Goal: Task Accomplishment & Management: Use online tool/utility

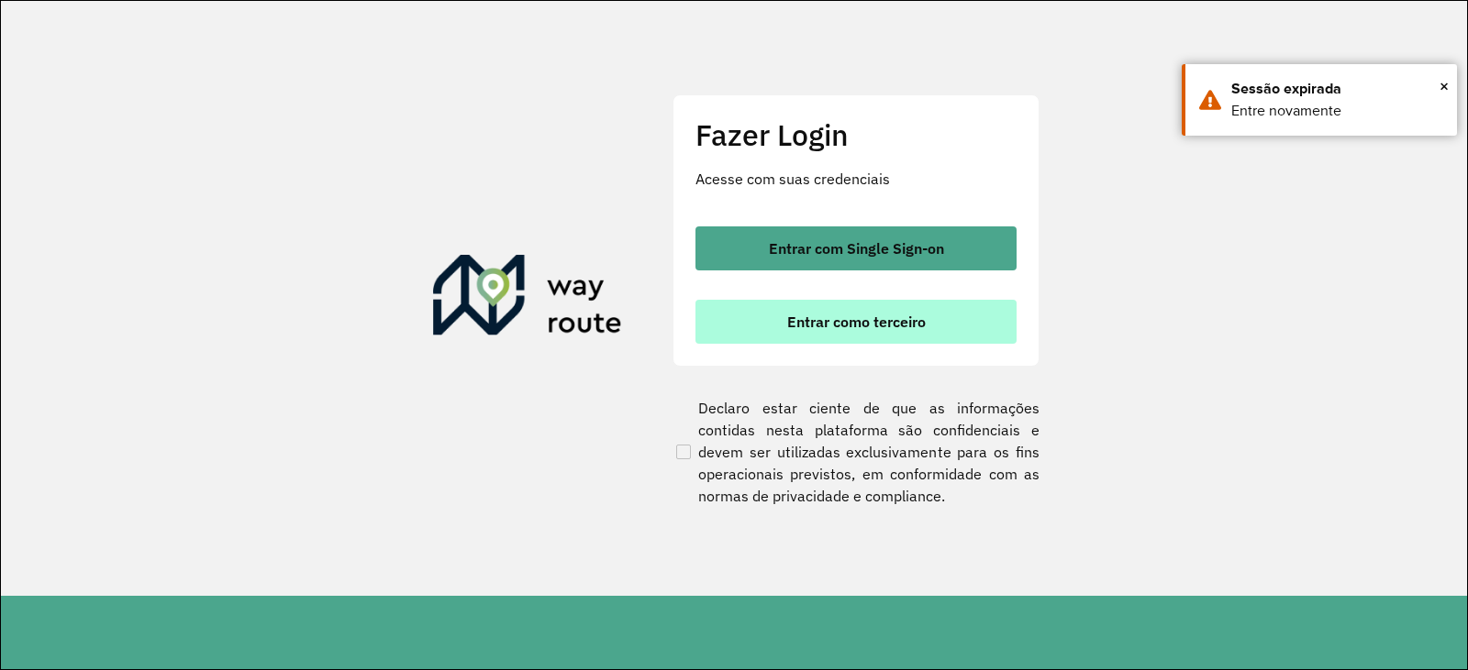
click at [796, 306] on button "Entrar como terceiro" at bounding box center [855, 322] width 321 height 44
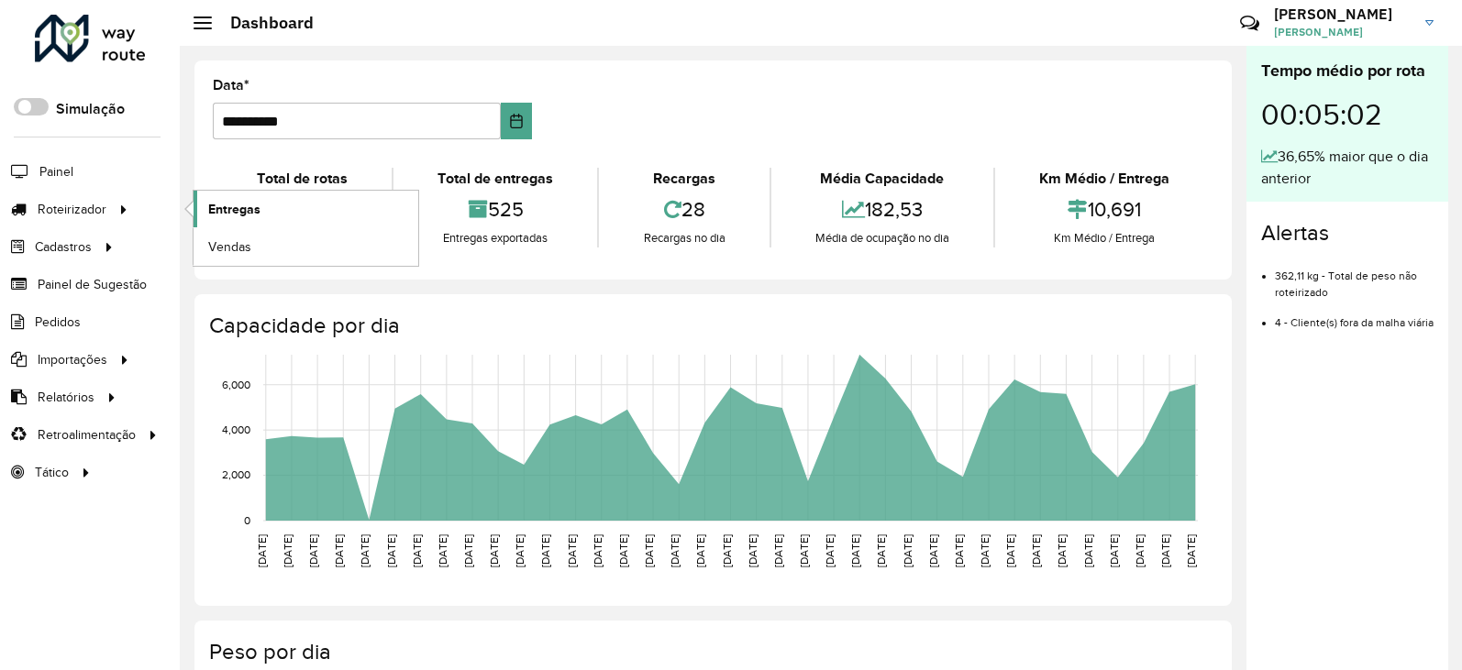
click at [234, 208] on span "Entregas" at bounding box center [234, 209] width 52 height 19
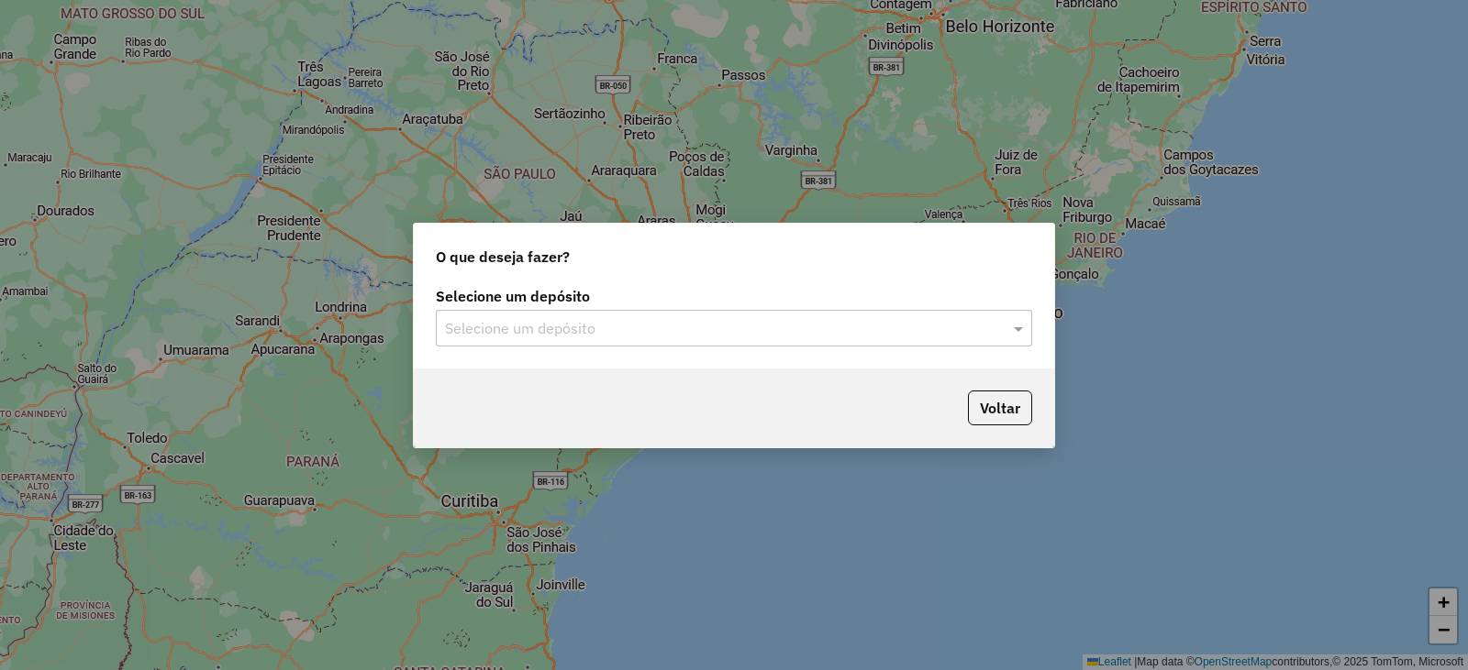
click at [506, 332] on input "text" at bounding box center [715, 329] width 541 height 22
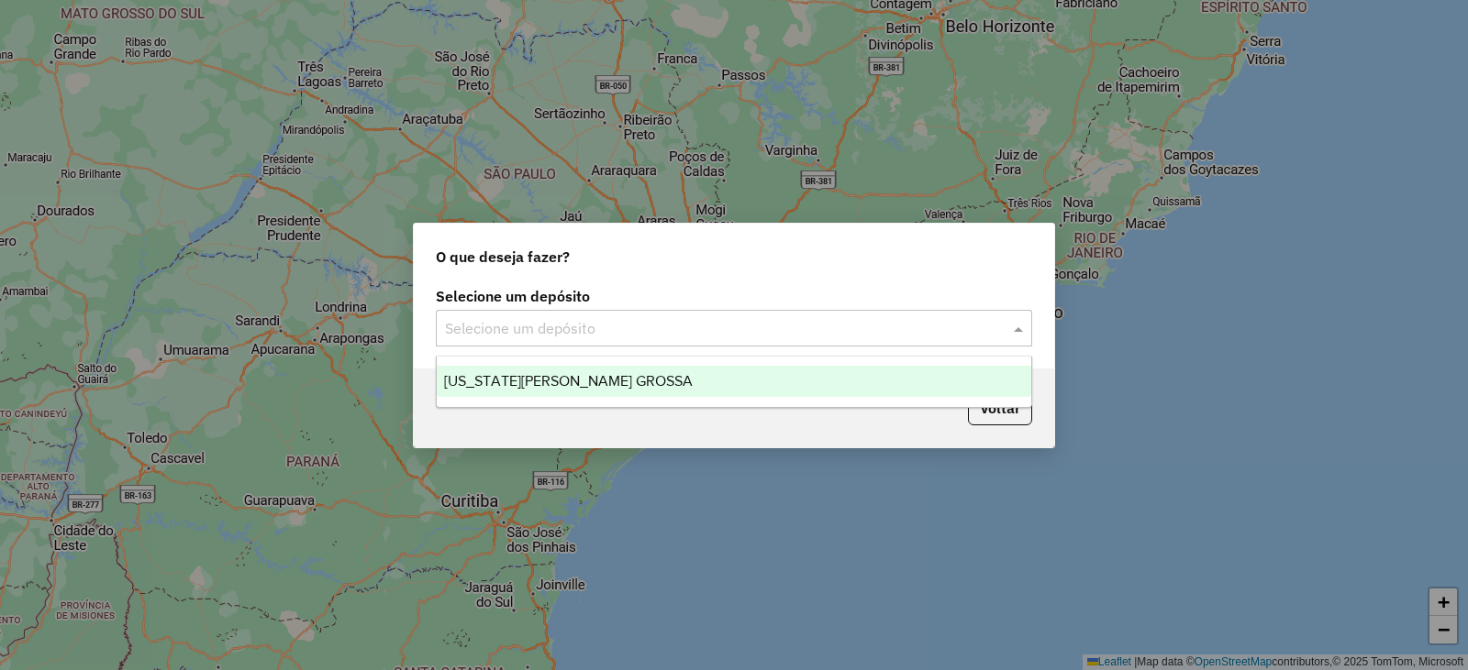
click at [514, 378] on span "[US_STATE][PERSON_NAME] GROSSA" at bounding box center [568, 381] width 249 height 16
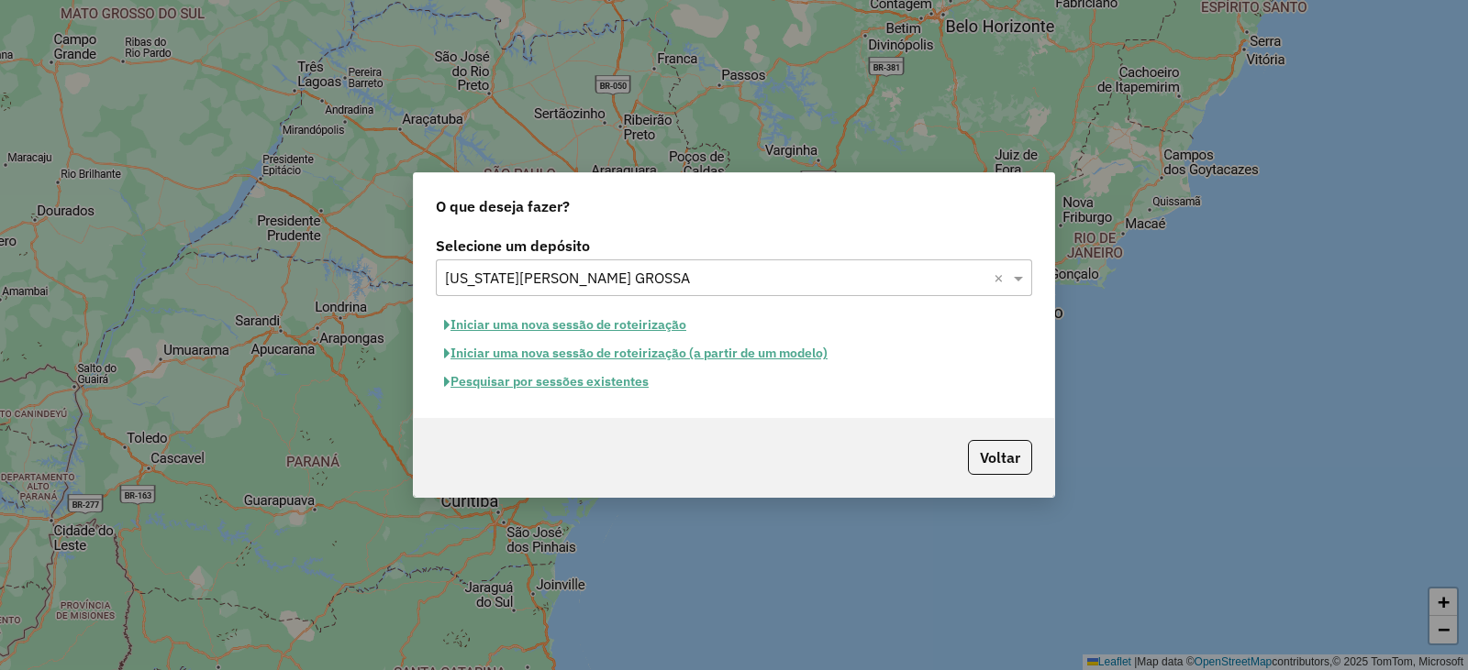
click at [530, 398] on div "Selecione um depósito Selecione um depósito × [US_STATE] PONTA GROSSA × Iniciar…" at bounding box center [734, 325] width 640 height 186
click at [530, 386] on button "Pesquisar por sessões existentes" at bounding box center [546, 382] width 221 height 28
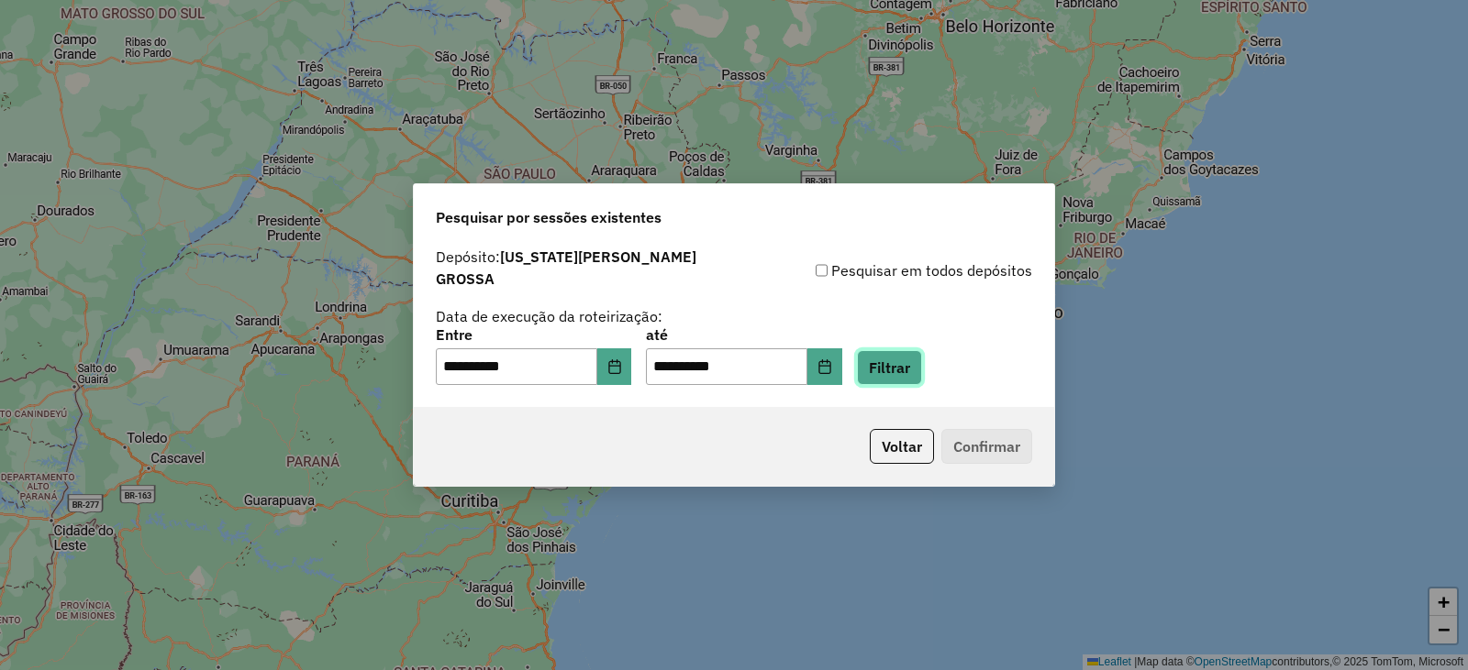
click at [889, 363] on button "Filtrar" at bounding box center [889, 367] width 65 height 35
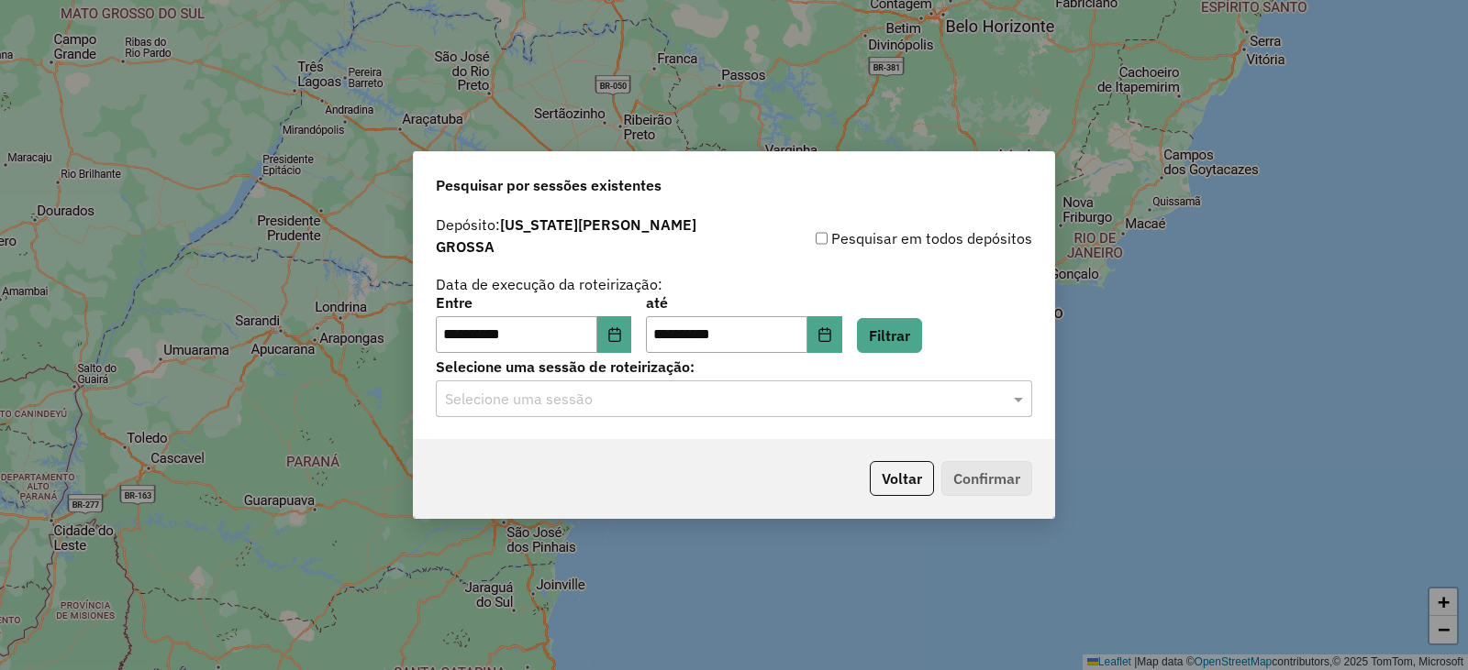
click at [792, 400] on div "Selecione uma sessão" at bounding box center [734, 399] width 596 height 37
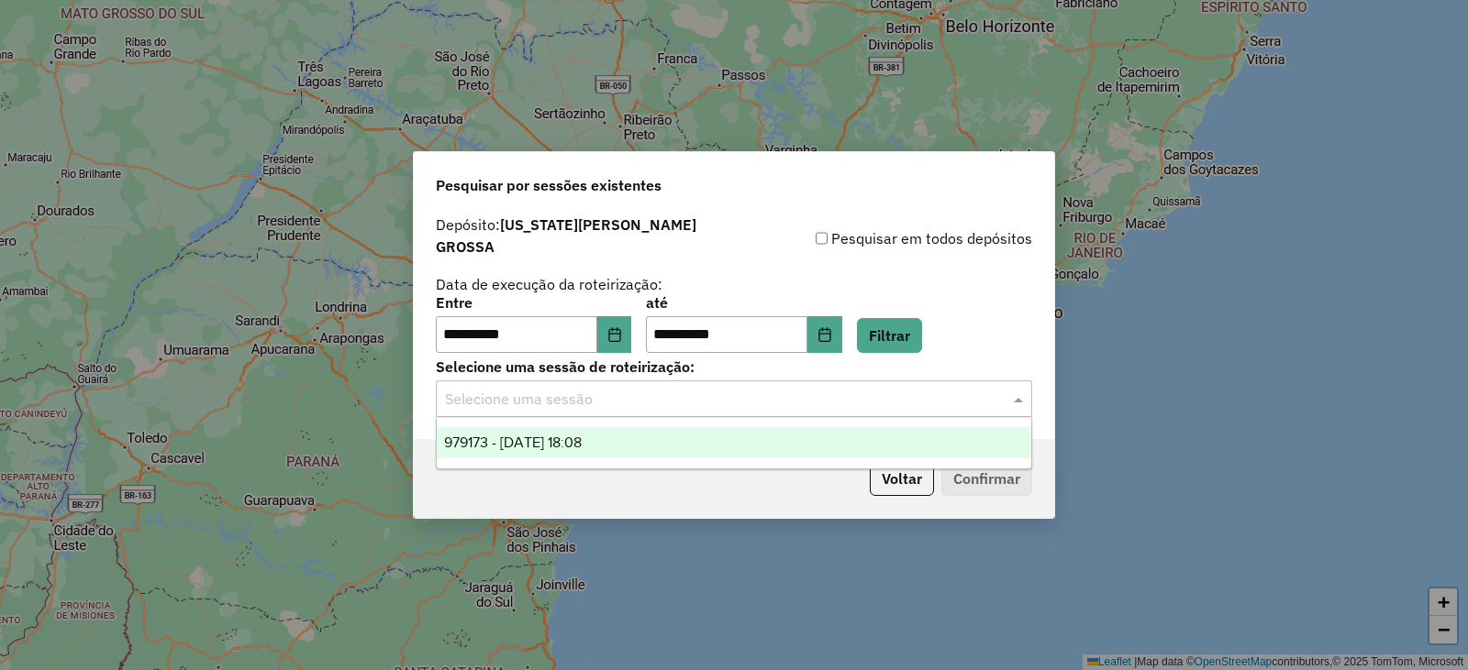
click at [727, 434] on div "979173 - [DATE] 18:08" at bounding box center [734, 442] width 594 height 31
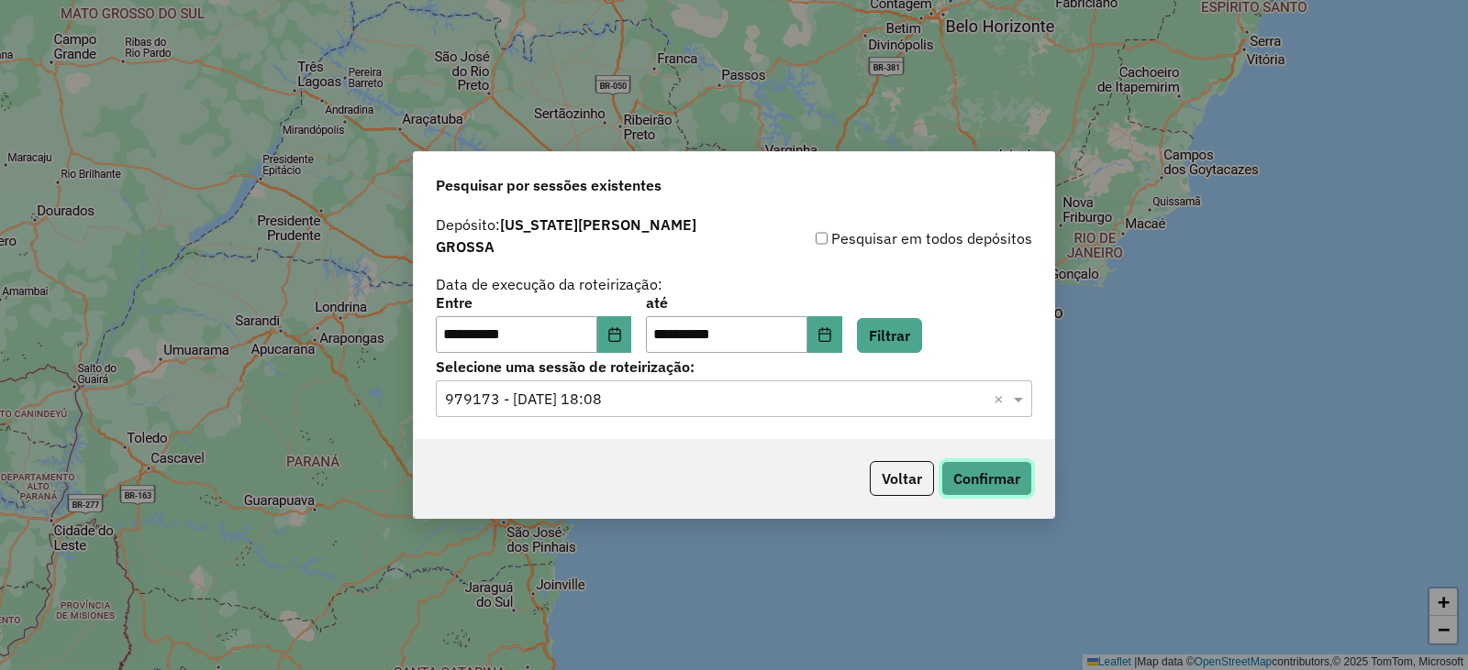
click at [977, 461] on button "Confirmar" at bounding box center [986, 478] width 91 height 35
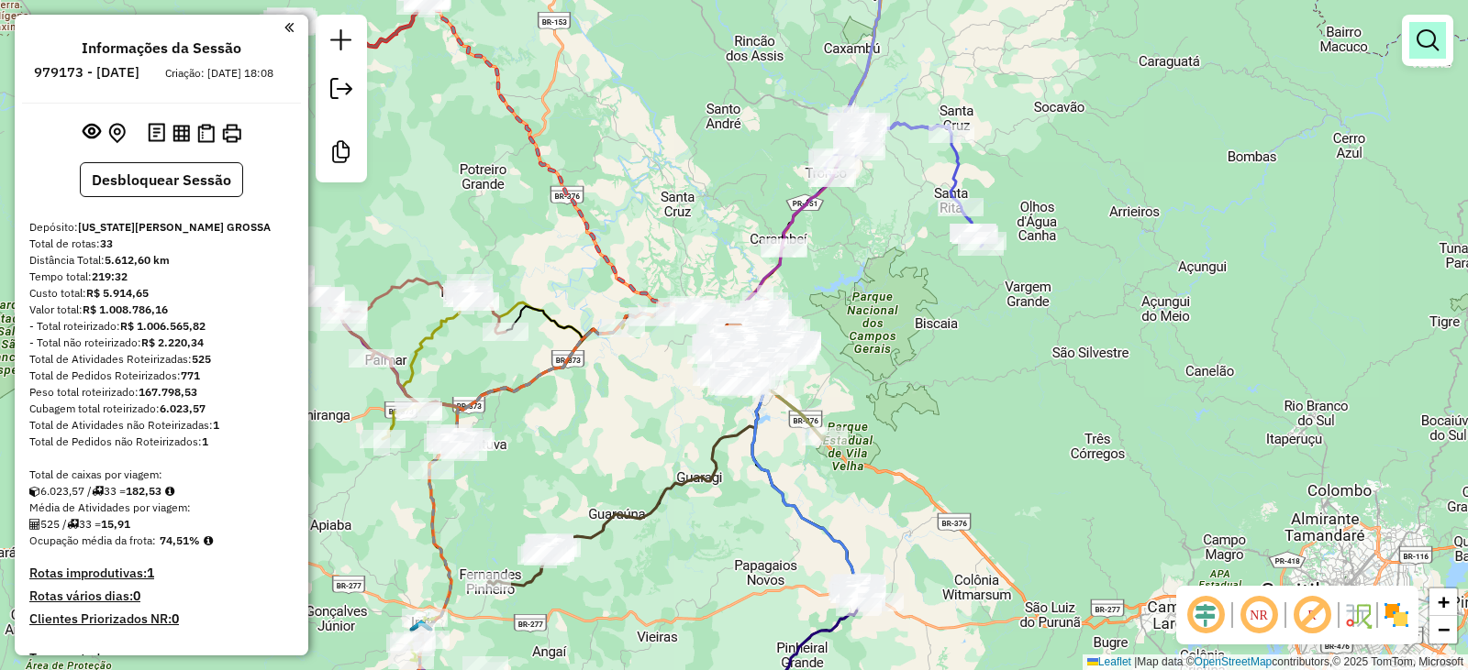
click at [1422, 47] on em at bounding box center [1427, 40] width 22 height 22
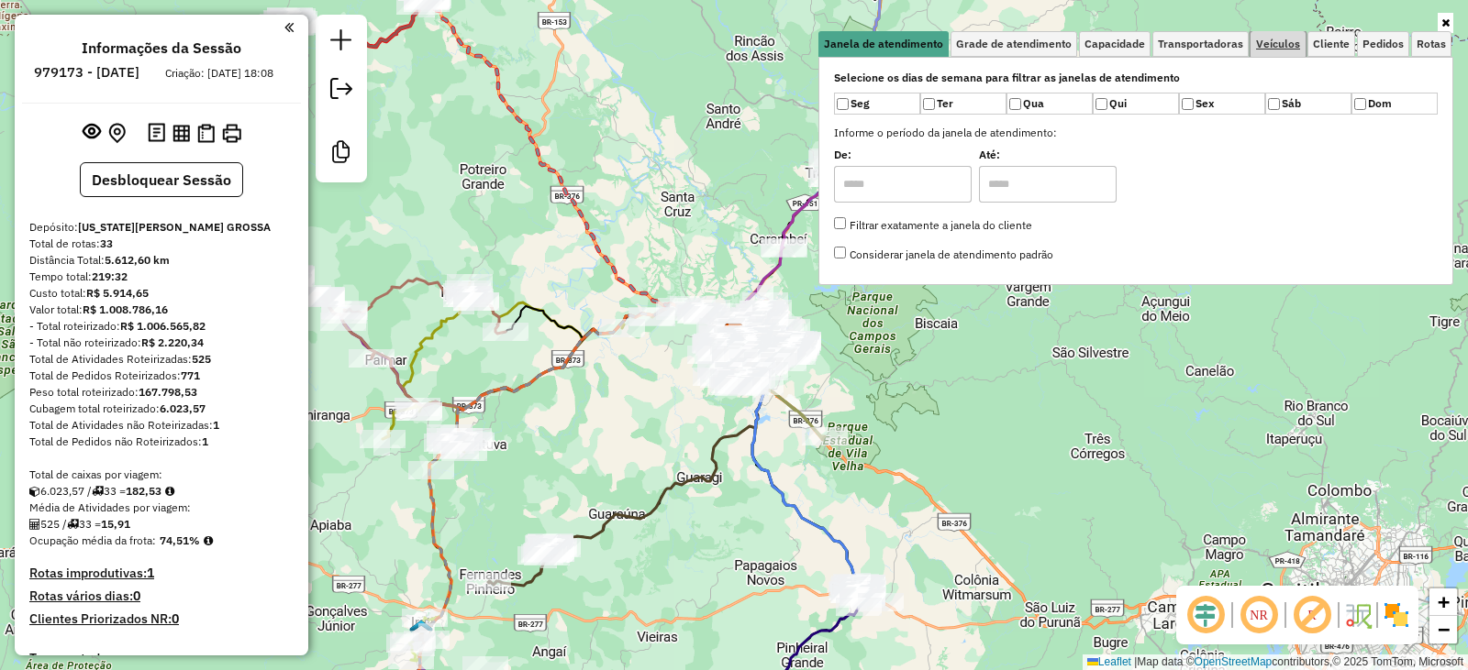
click at [1272, 53] on link "Veículos" at bounding box center [1277, 44] width 55 height 26
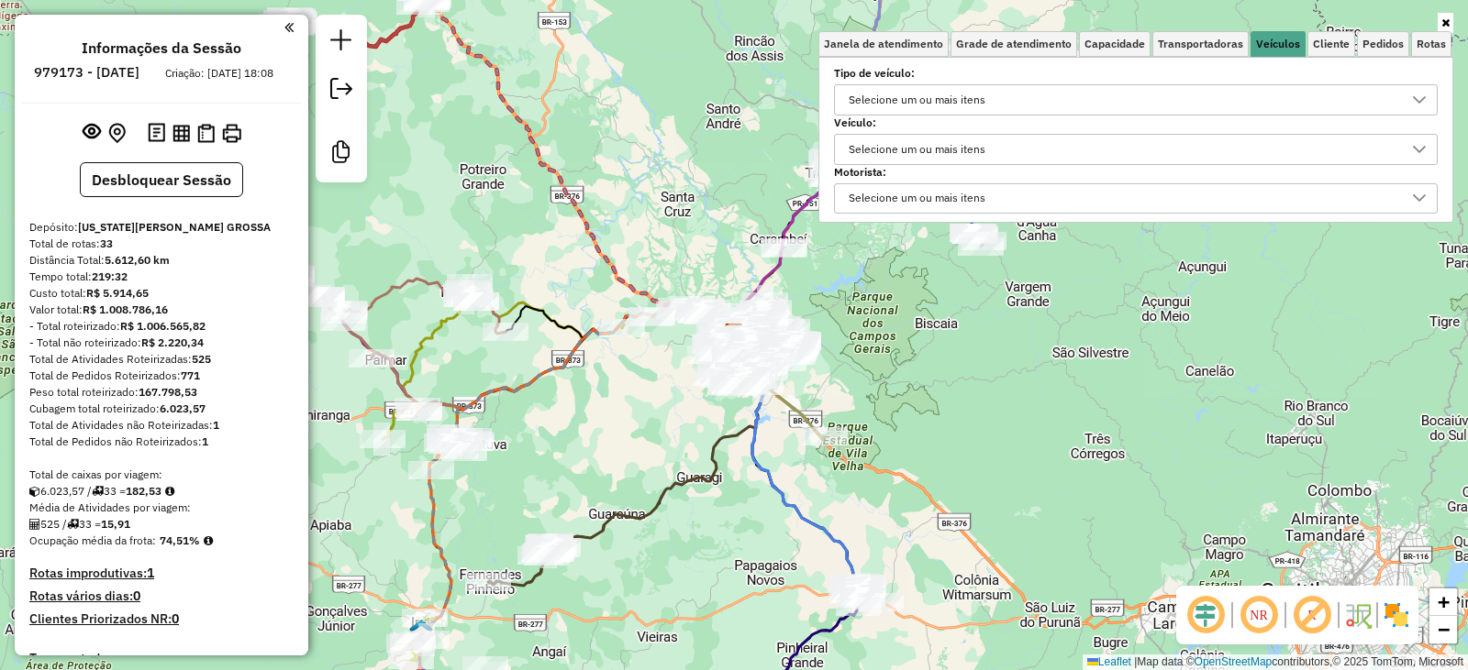
click at [890, 148] on div "Selecione um ou mais itens" at bounding box center [917, 149] width 150 height 29
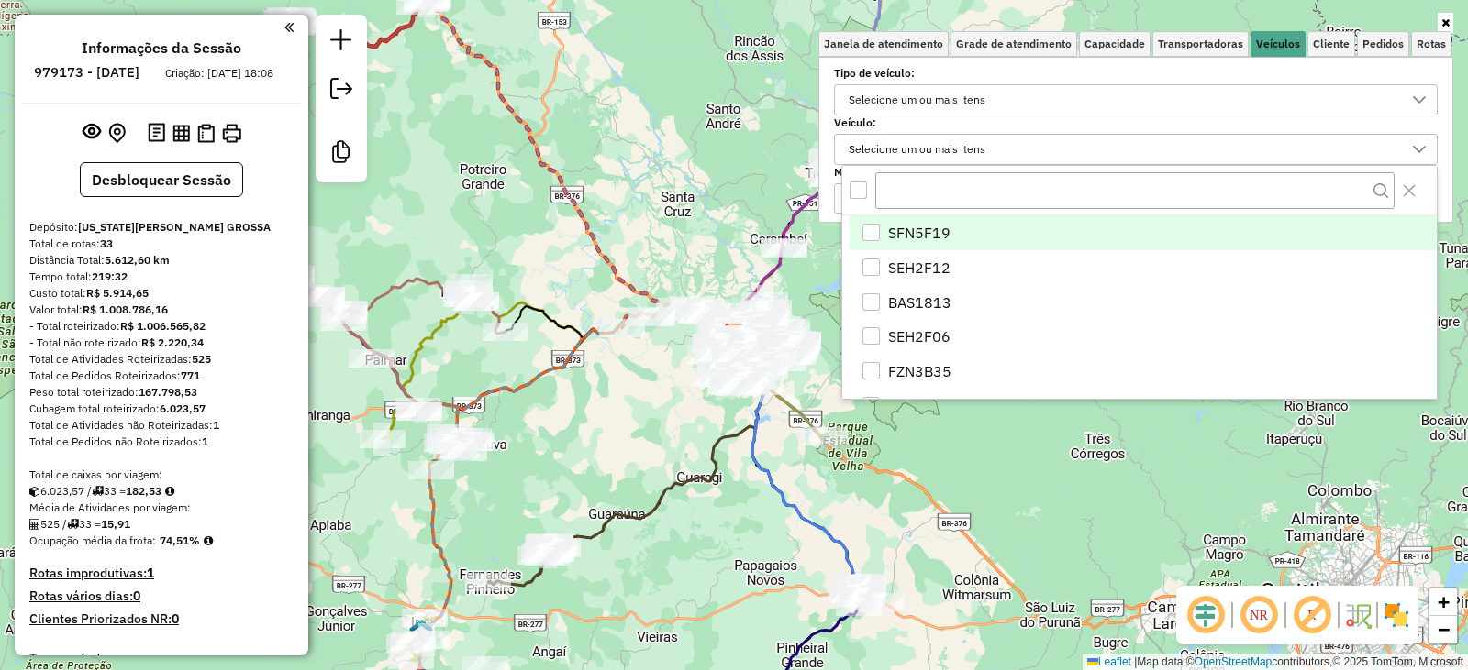
scroll to position [11, 63]
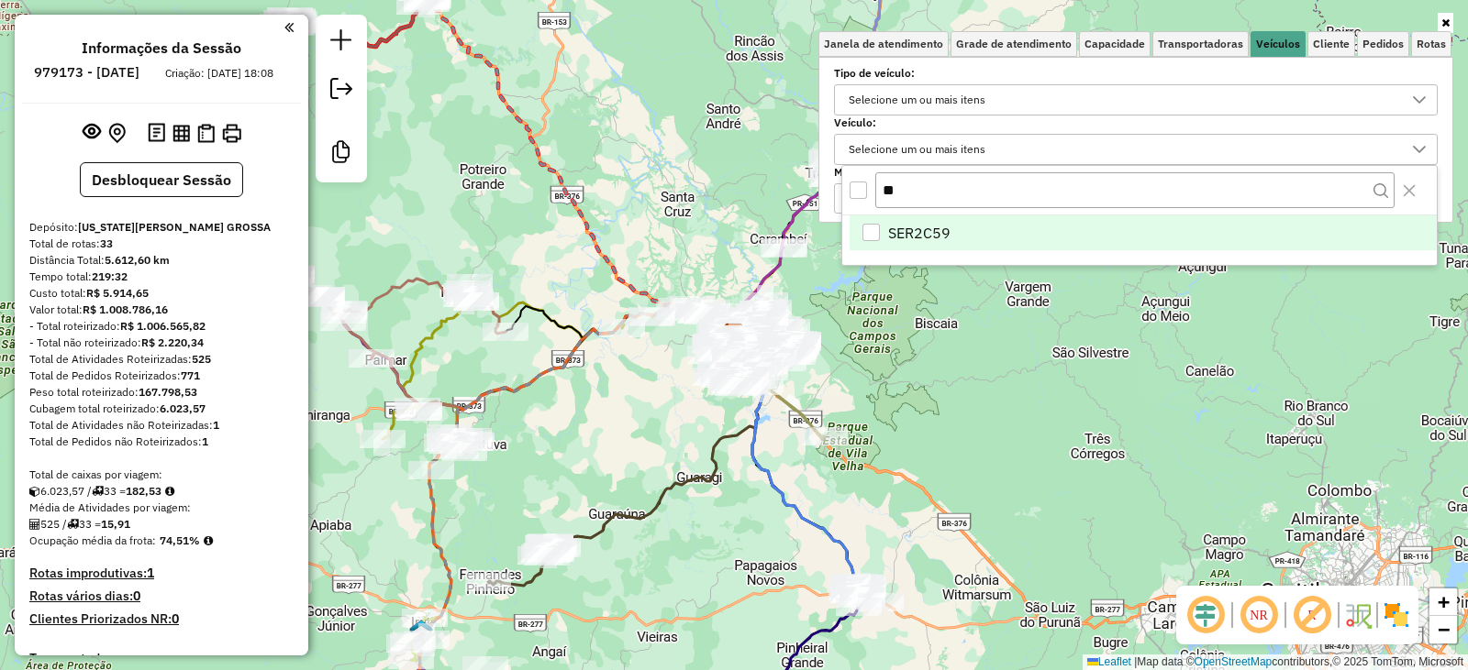
type input "**"
click at [881, 241] on li "SER2C59" at bounding box center [1142, 233] width 587 height 35
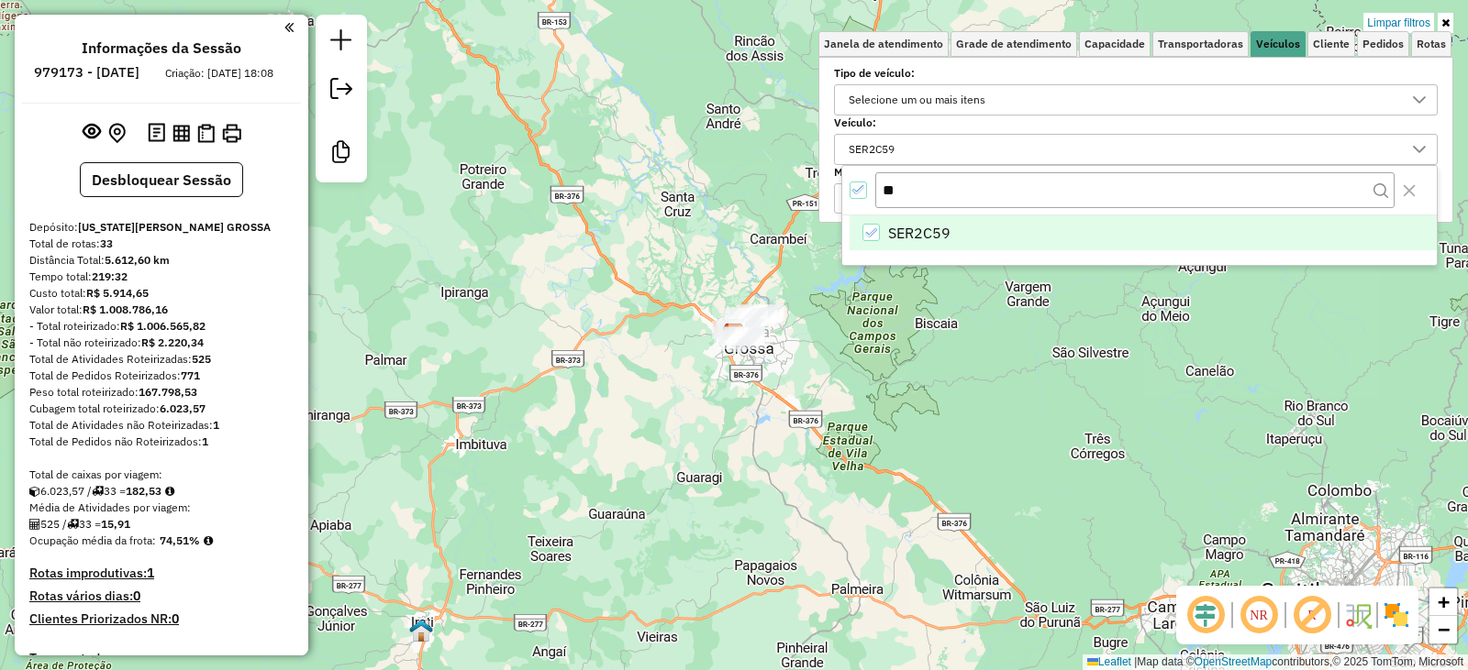
click at [803, 366] on div "Limpar filtros Janela de atendimento Grade de atendimento Capacidade Transporta…" at bounding box center [734, 335] width 1468 height 670
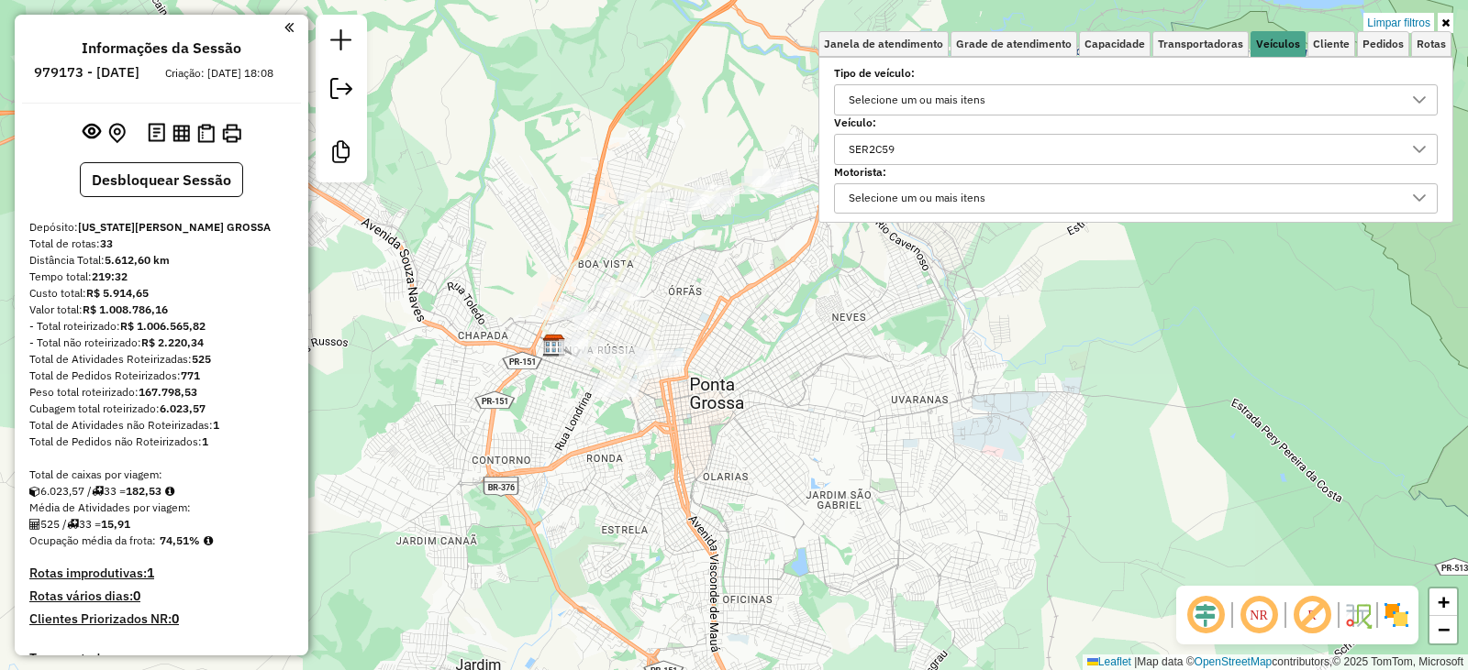
drag, startPoint x: 669, startPoint y: 411, endPoint x: 686, endPoint y: 436, distance: 30.3
click at [686, 436] on div "Limpar filtros Janela de atendimento Grade de atendimento Capacidade Transporta…" at bounding box center [734, 335] width 1468 height 670
drag, startPoint x: 790, startPoint y: 371, endPoint x: 798, endPoint y: 366, distance: 9.9
click at [790, 371] on div "Limpar filtros Janela de atendimento Grade de atendimento Capacidade Transporta…" at bounding box center [734, 335] width 1468 height 670
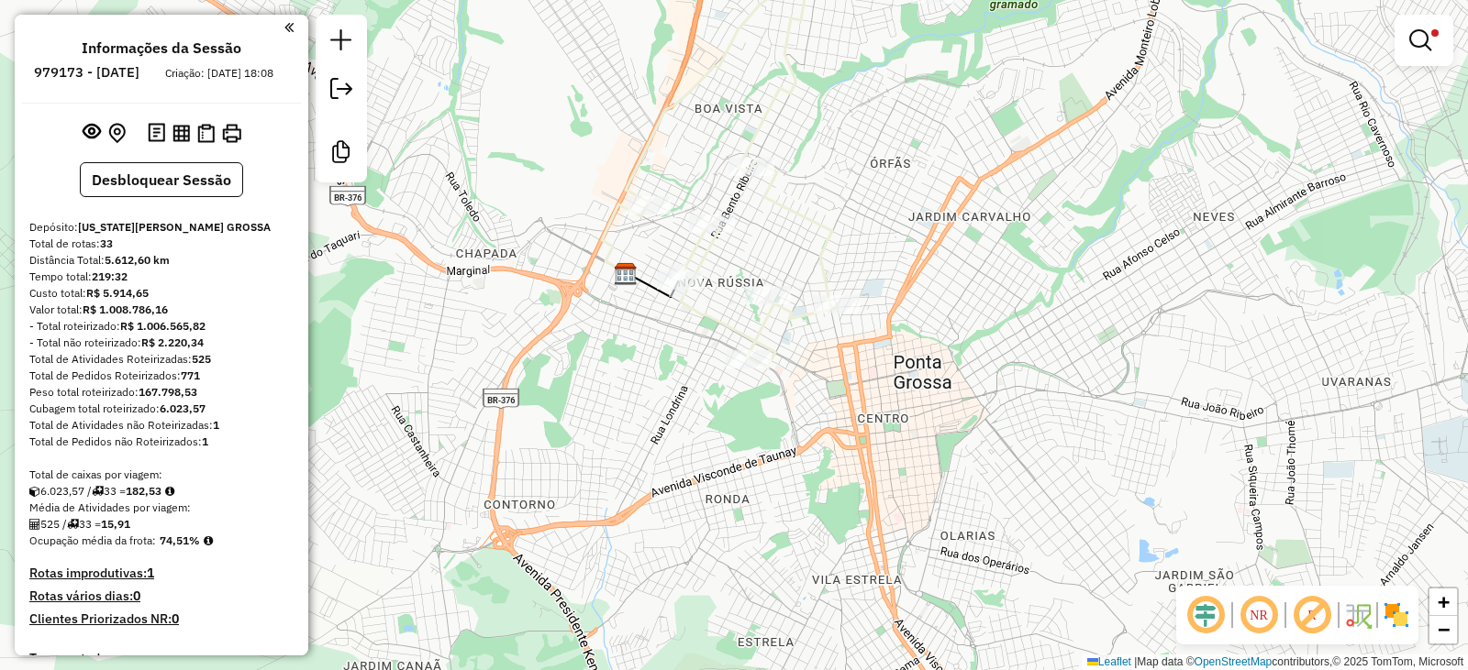
drag, startPoint x: 761, startPoint y: 317, endPoint x: 843, endPoint y: 317, distance: 81.6
click at [843, 317] on div "Limpar filtros Janela de atendimento Grade de atendimento Capacidade Transporta…" at bounding box center [734, 335] width 1468 height 670
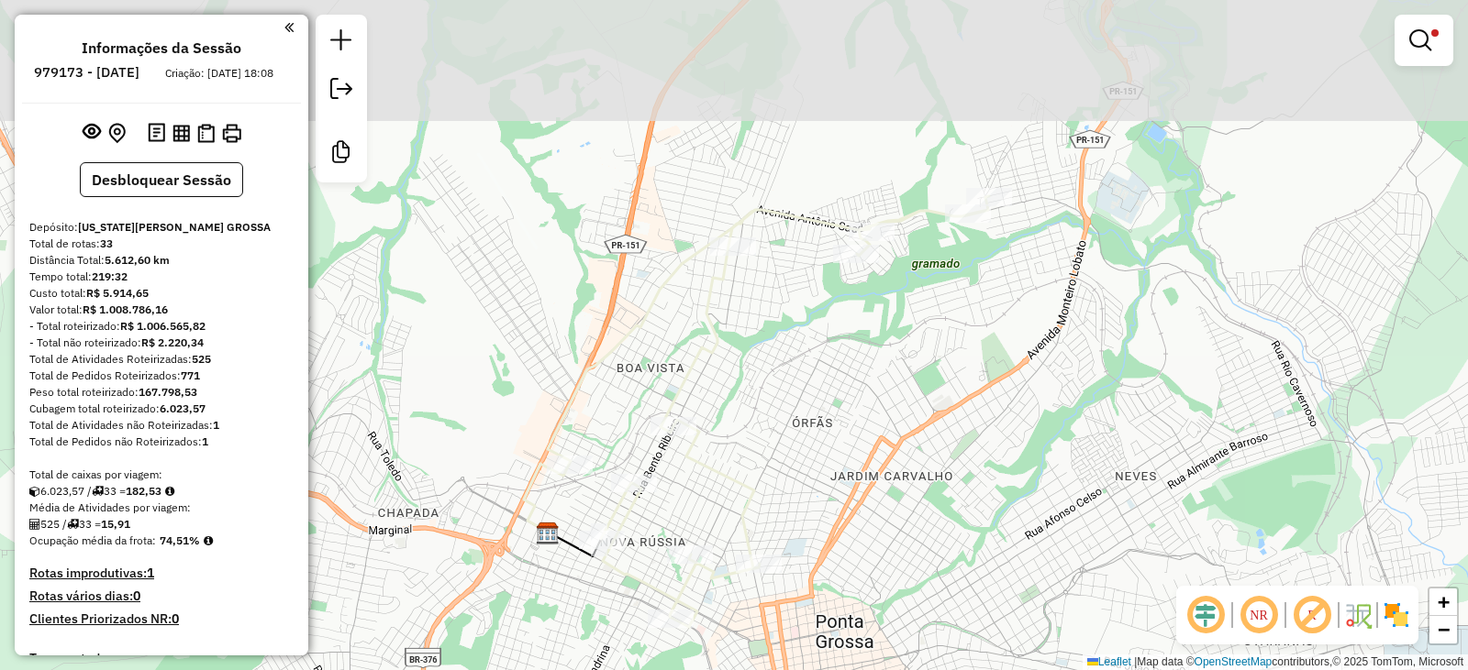
drag, startPoint x: 841, startPoint y: 113, endPoint x: 755, endPoint y: 340, distance: 243.3
click at [756, 339] on div "Limpar filtros Janela de atendimento Grade de atendimento Capacidade Transporta…" at bounding box center [734, 335] width 1468 height 670
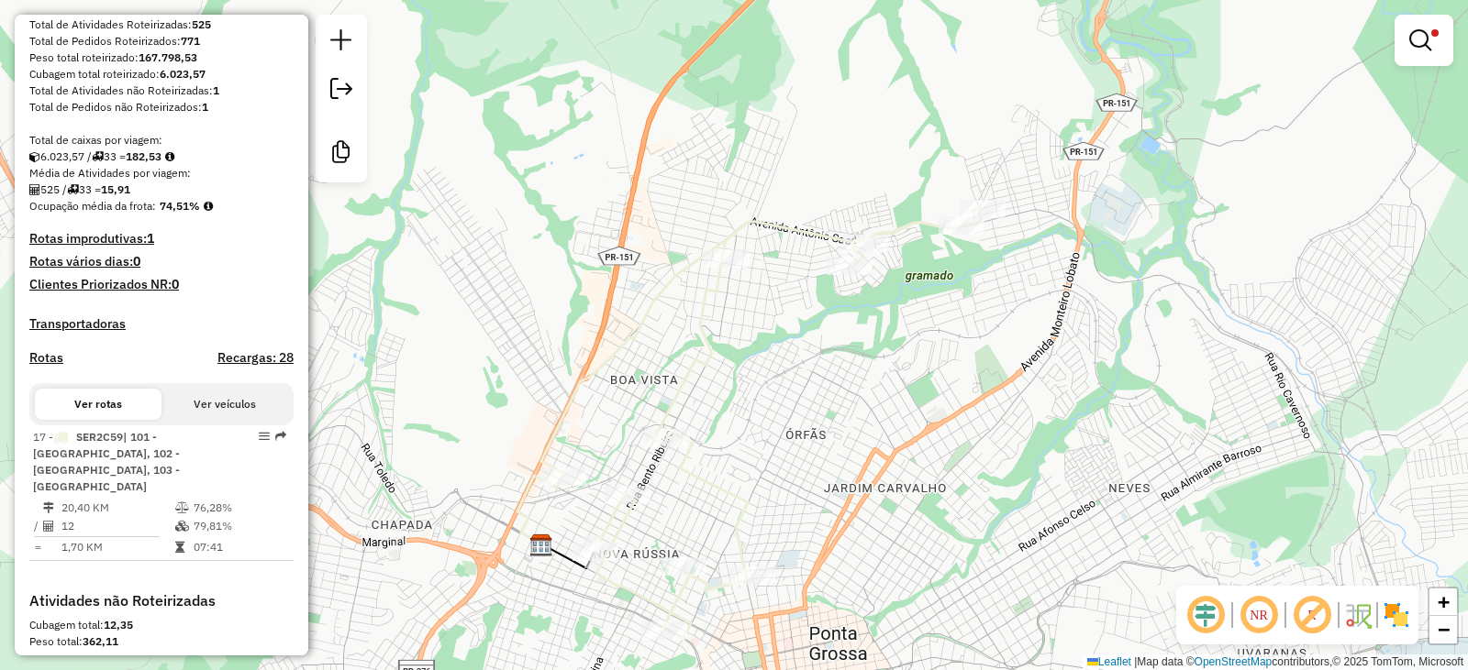
scroll to position [367, 0]
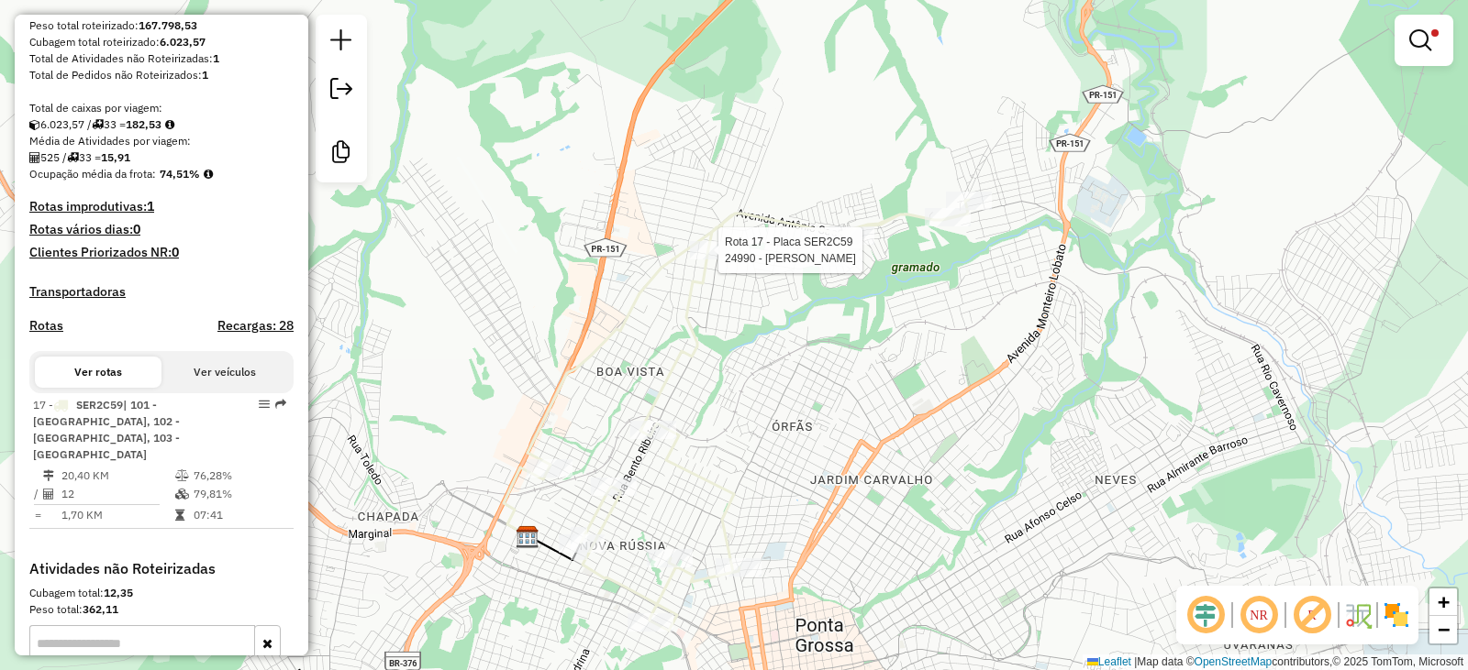
click at [721, 260] on div at bounding box center [713, 250] width 46 height 18
select select "**********"
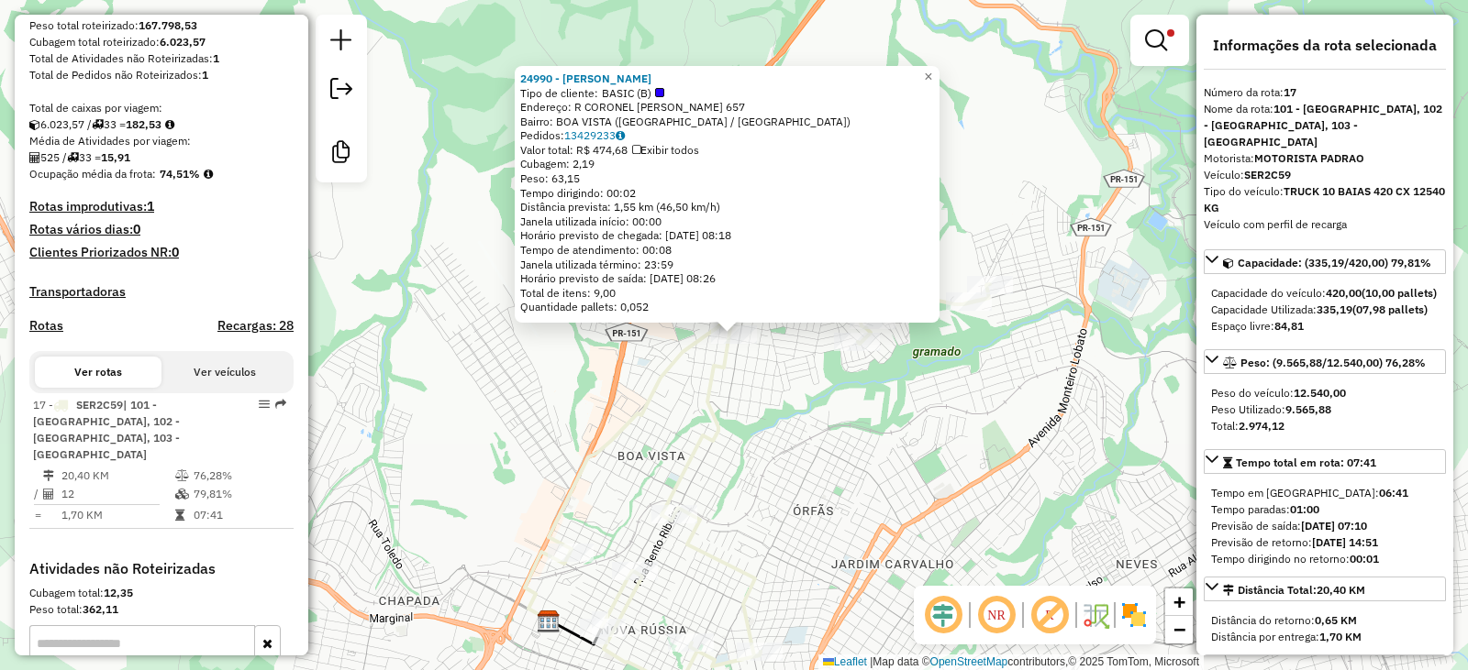
scroll to position [544, 0]
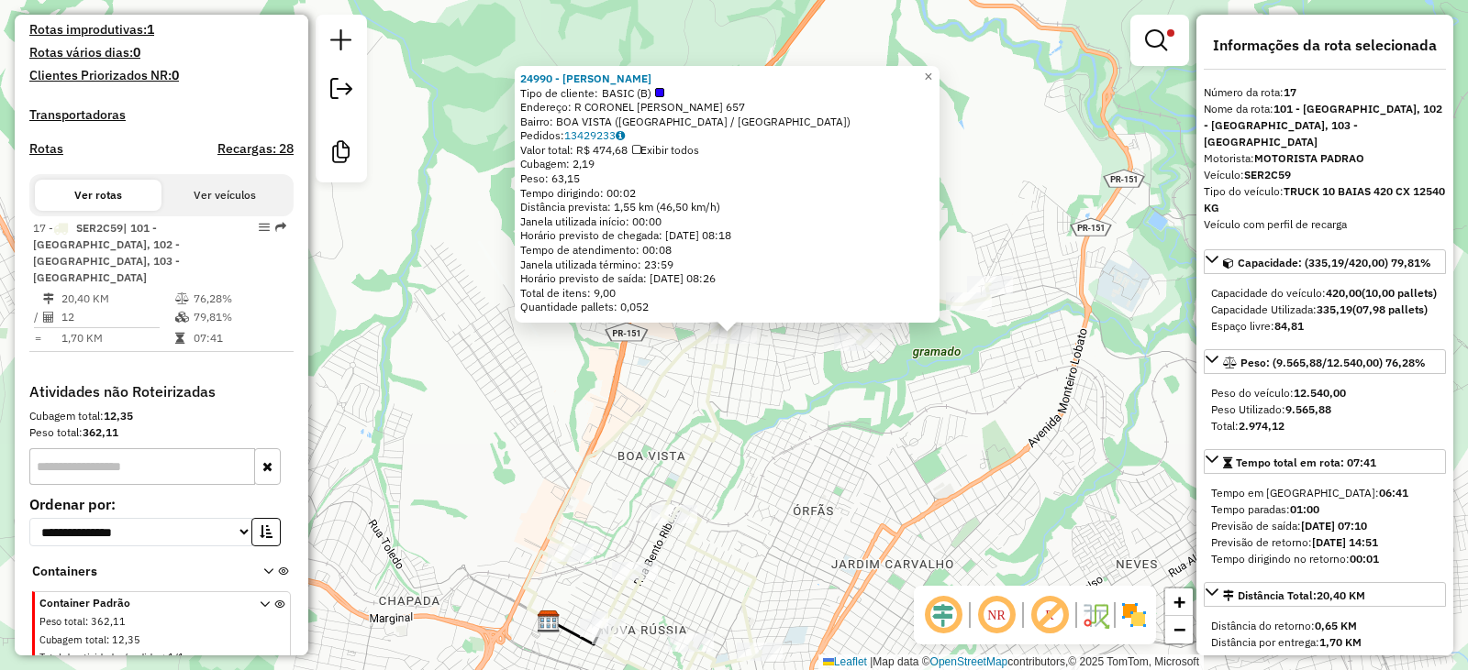
click at [901, 387] on div "24990 - RAIANI RIBEIRO Tipo de cliente: BASIC (B) Endereço: R CORONEL ALCEBIADE…" at bounding box center [734, 335] width 1468 height 670
drag, startPoint x: 896, startPoint y: 415, endPoint x: 910, endPoint y: 414, distance: 13.9
click at [905, 415] on div "Rota 17 - Placa SER2C59 93049 - MP DIST DE CARNES 24990 - RAIANI RIBEIRO Tipo d…" at bounding box center [734, 335] width 1468 height 670
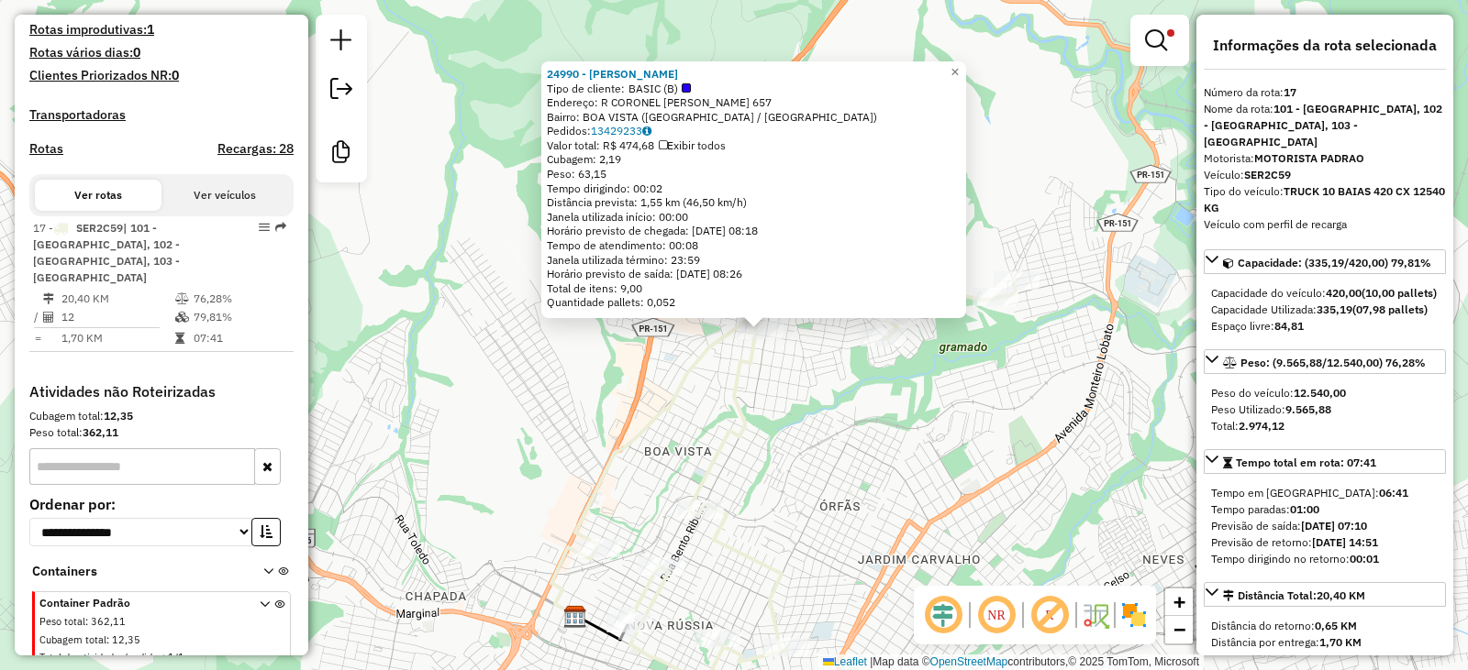
click at [933, 379] on div "24990 - RAIANI RIBEIRO Tipo de cliente: BASIC (B) Endereço: R CORONEL ALCEBIADE…" at bounding box center [734, 335] width 1468 height 670
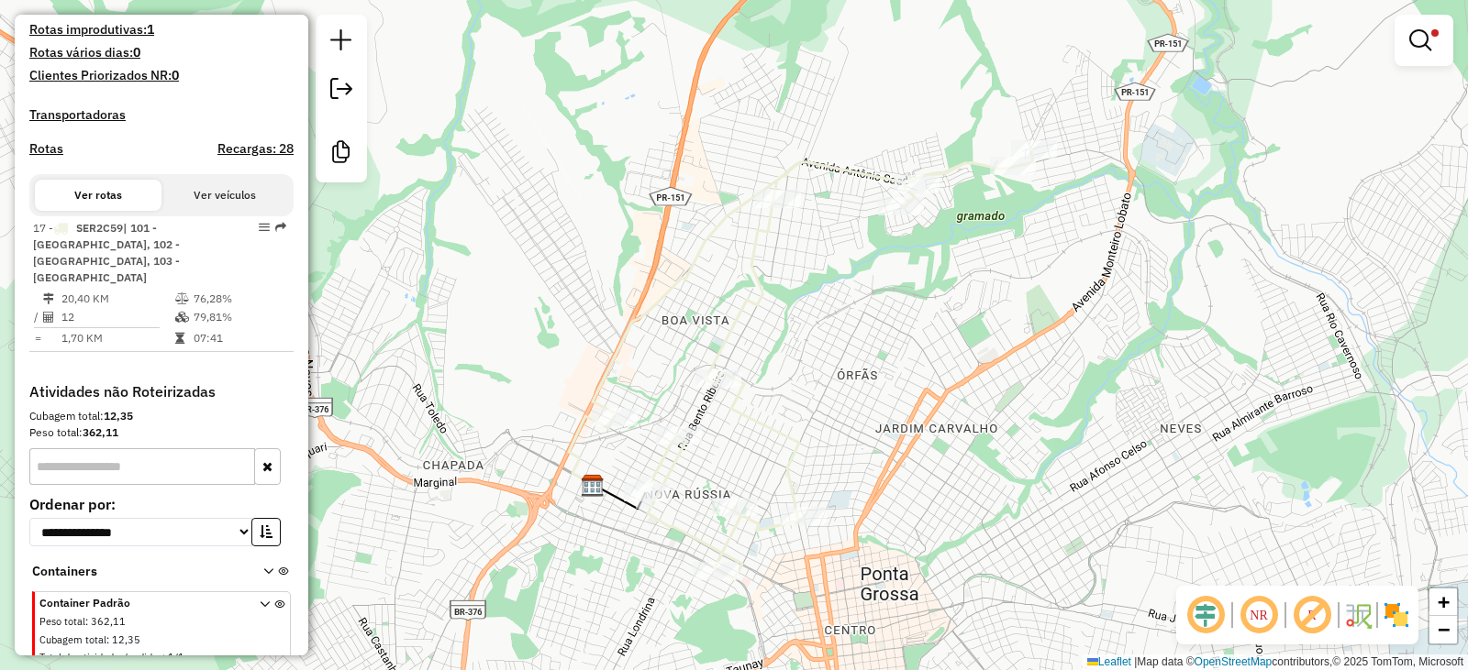
drag, startPoint x: 803, startPoint y: 493, endPoint x: 820, endPoint y: 355, distance: 138.7
click at [820, 358] on div "Limpar filtros Janela de atendimento Grade de atendimento Capacidade Transporta…" at bounding box center [734, 335] width 1468 height 670
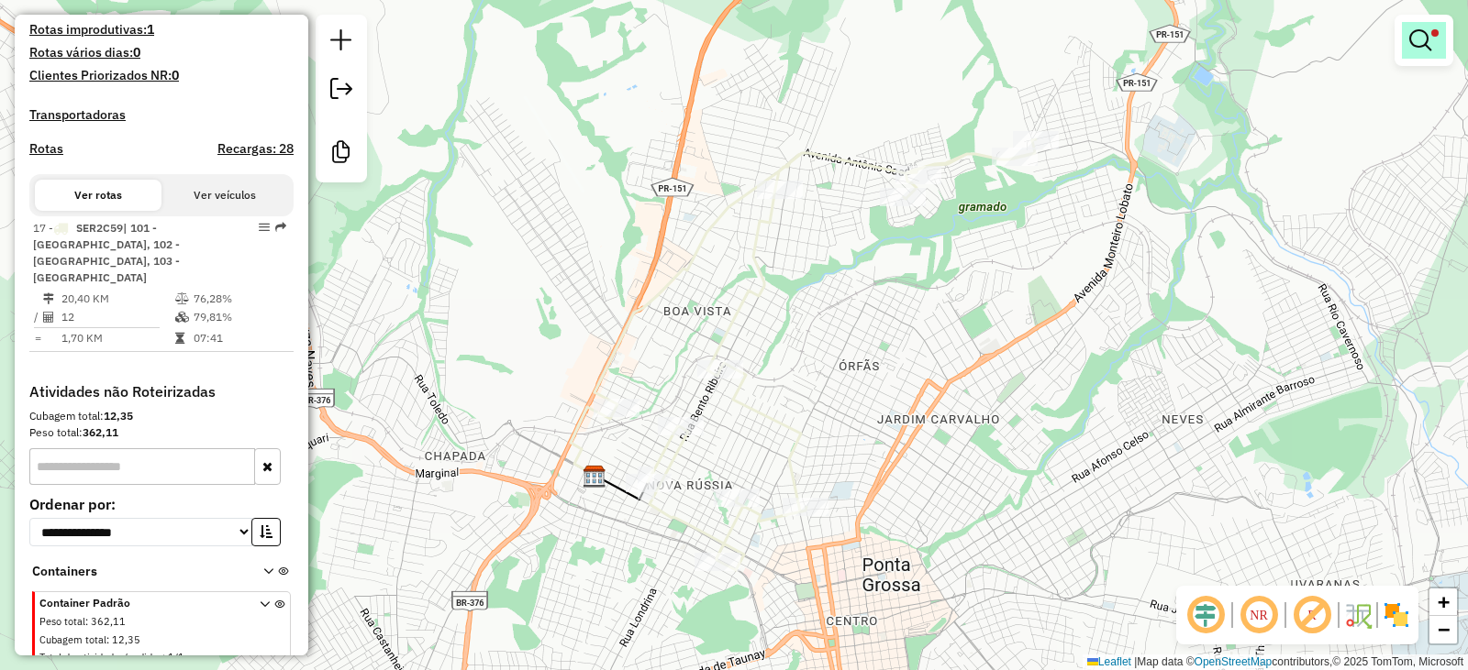
click at [1406, 35] on link at bounding box center [1423, 40] width 44 height 37
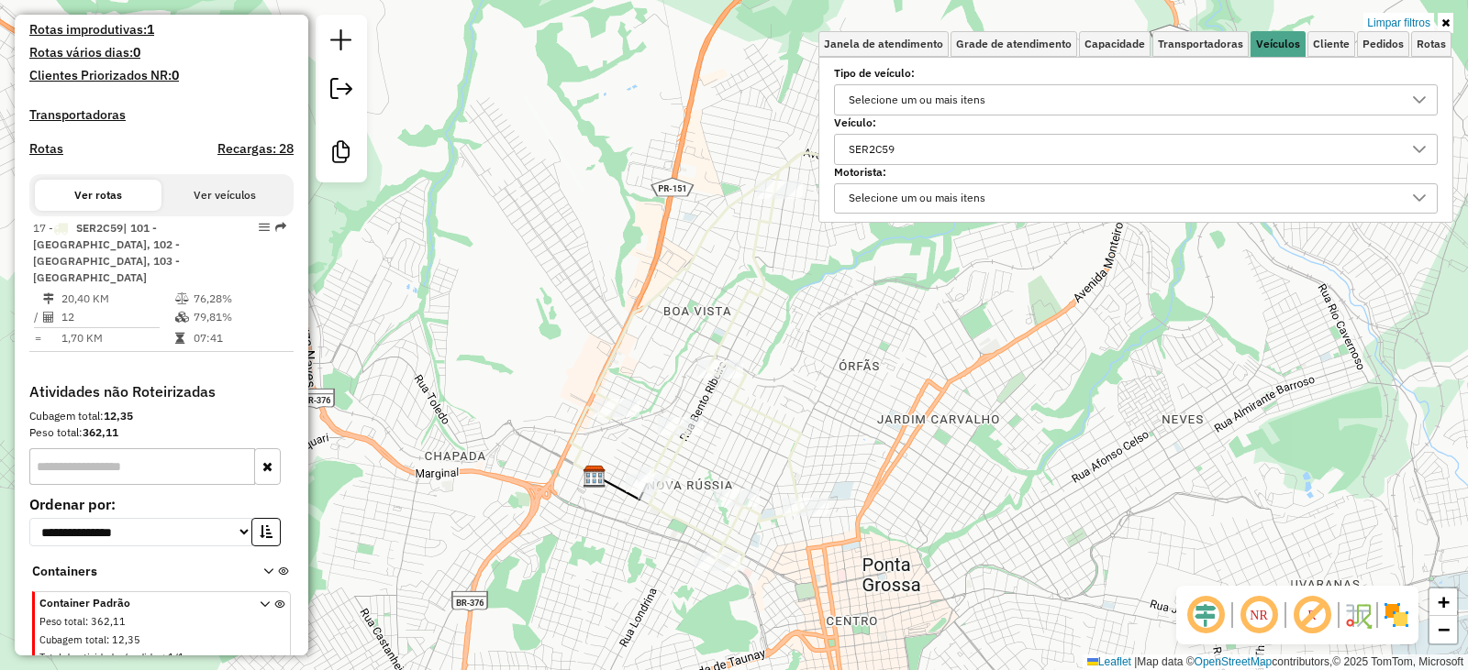
click at [954, 142] on div "SER2C59" at bounding box center [1121, 149] width 559 height 29
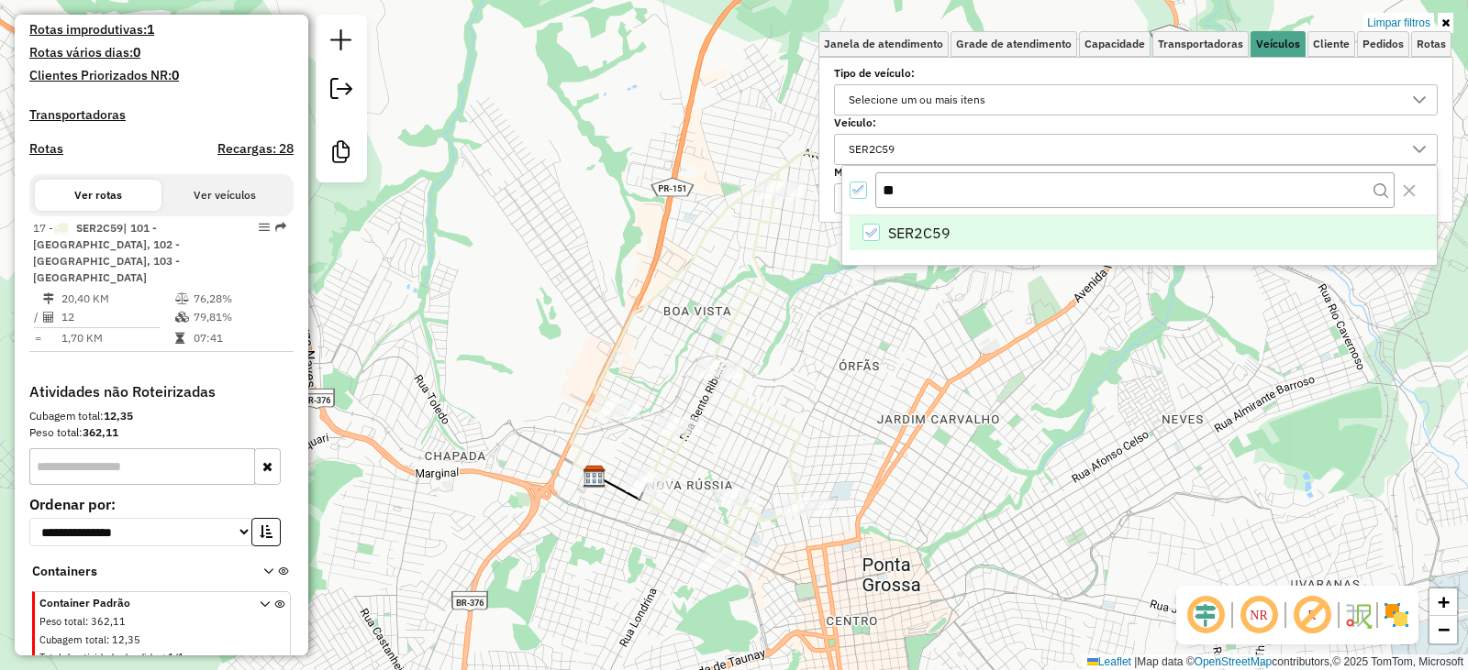
click at [962, 227] on li "SER2C59" at bounding box center [1142, 233] width 587 height 35
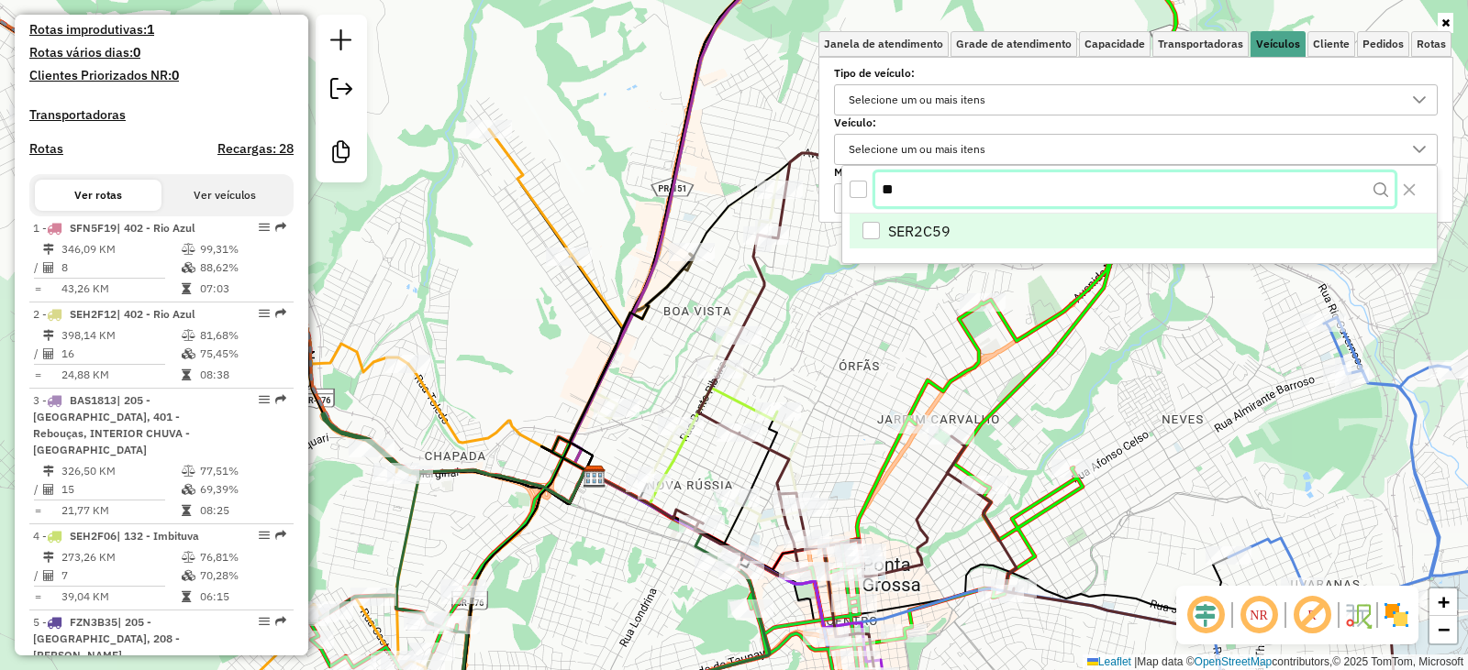
click at [919, 189] on input "**" at bounding box center [1134, 189] width 519 height 35
type input "**"
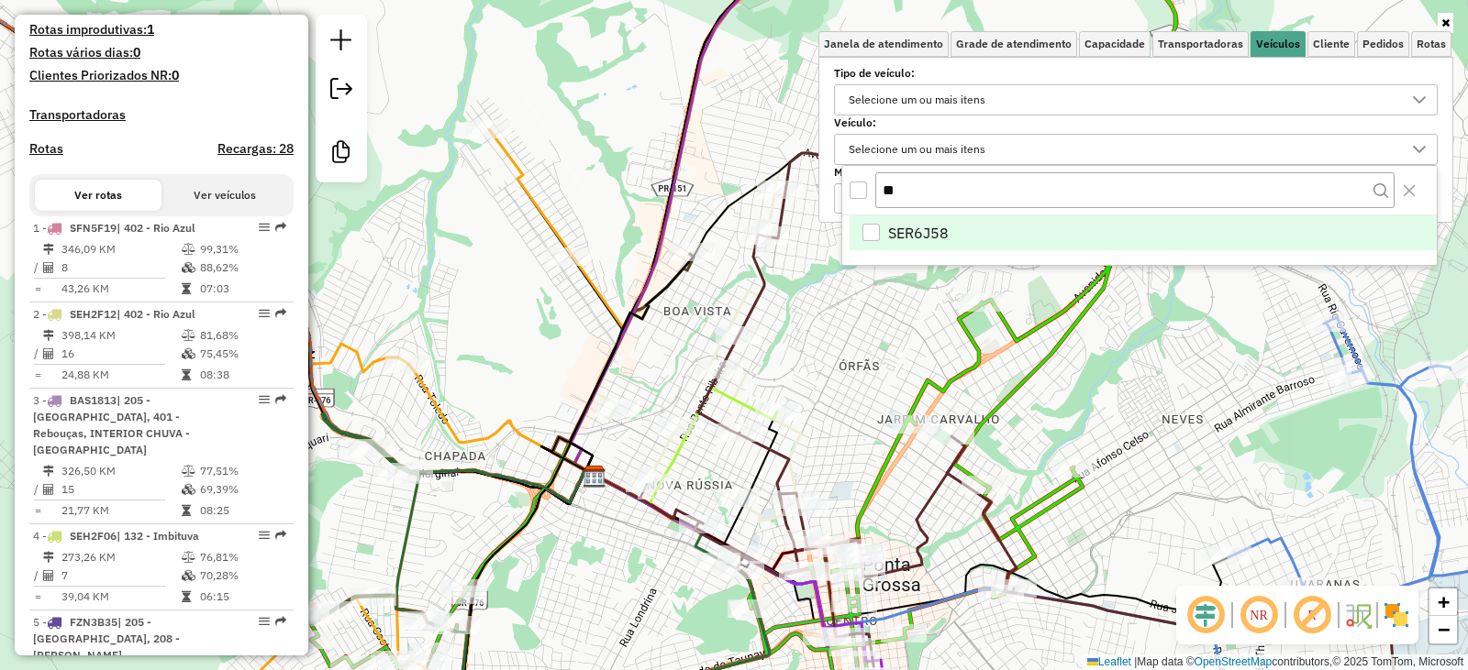
click at [873, 236] on div "SER6J58" at bounding box center [870, 232] width 17 height 17
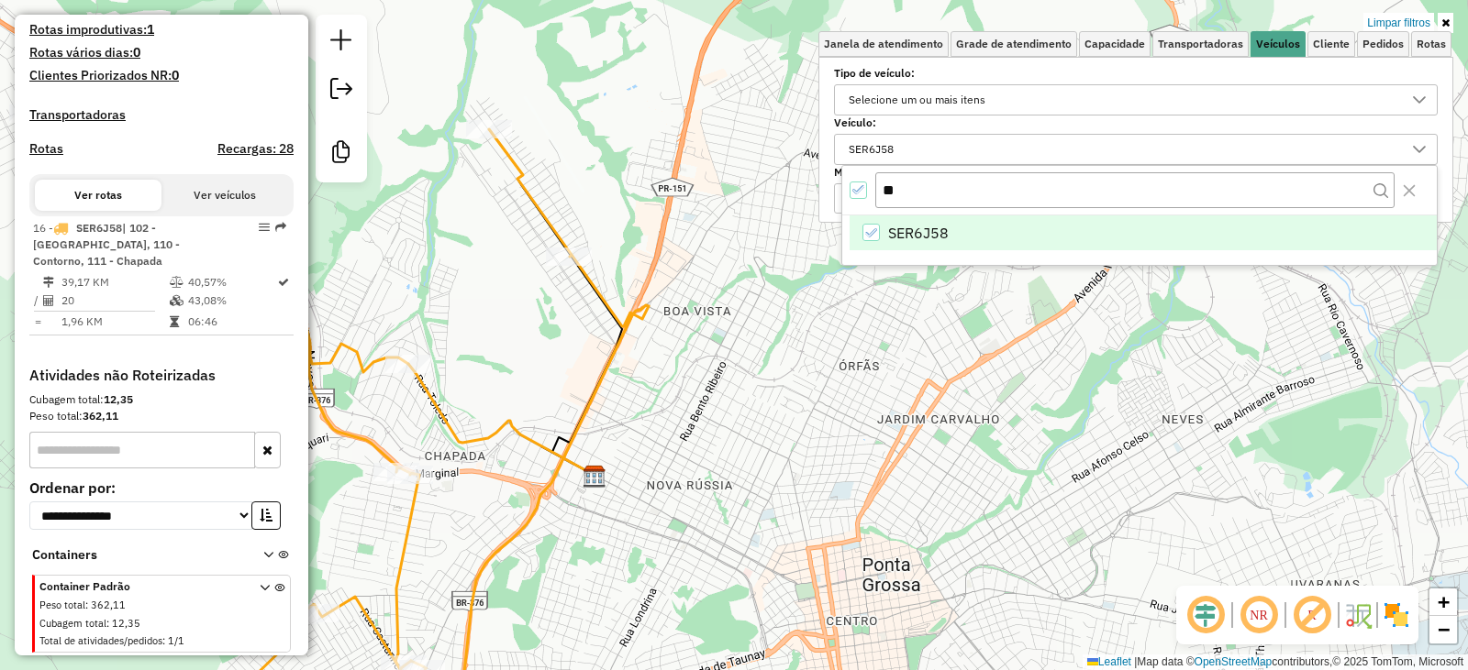
click at [695, 413] on div "Limpar filtros Janela de atendimento Grade de atendimento Capacidade Transporta…" at bounding box center [734, 335] width 1468 height 670
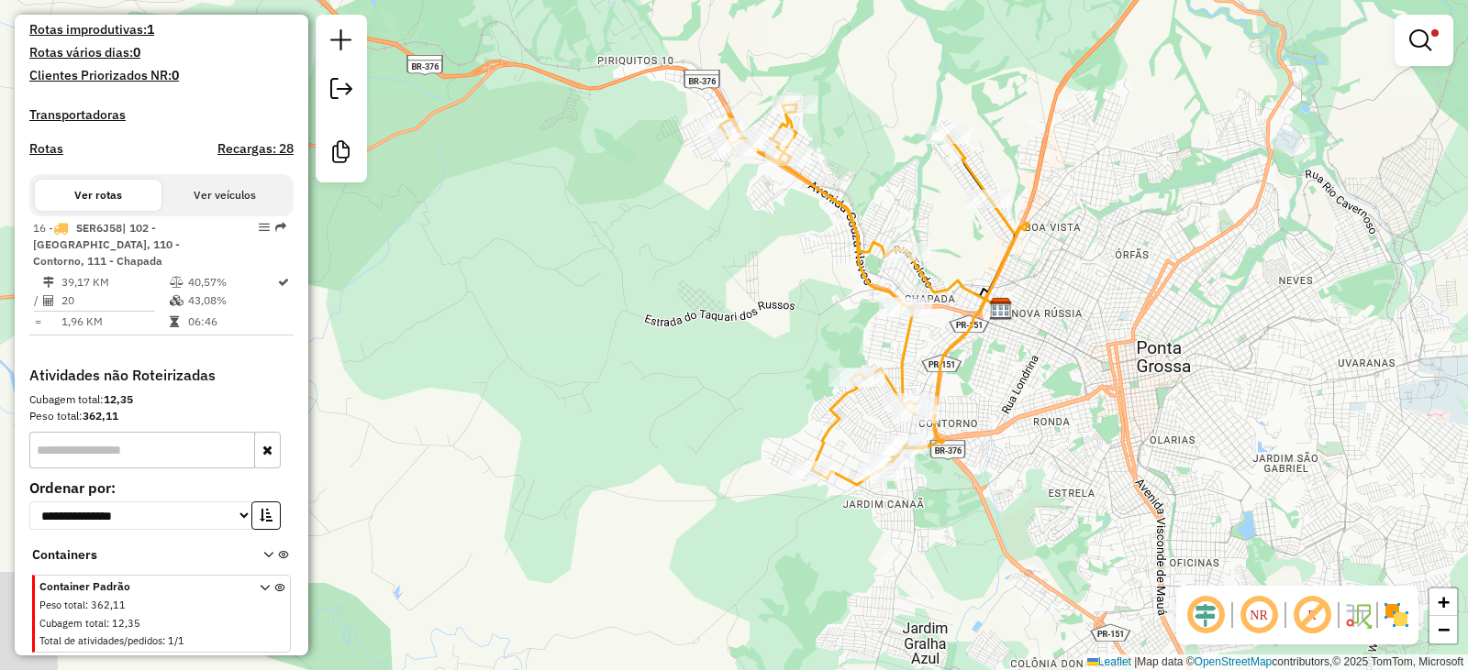
drag, startPoint x: 352, startPoint y: 403, endPoint x: 752, endPoint y: 321, distance: 408.1
click at [752, 321] on div "Limpar filtros Janela de atendimento Grade de atendimento Capacidade Transporta…" at bounding box center [734, 335] width 1468 height 670
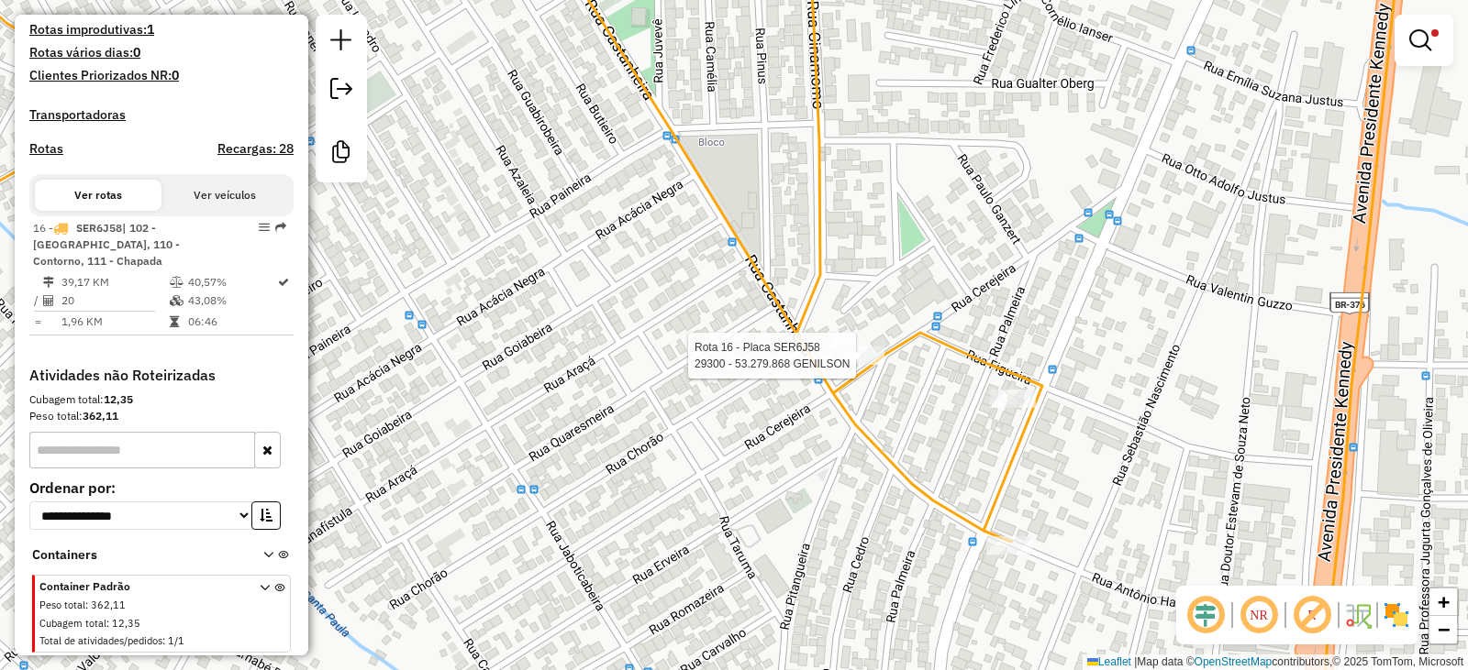
select select "**********"
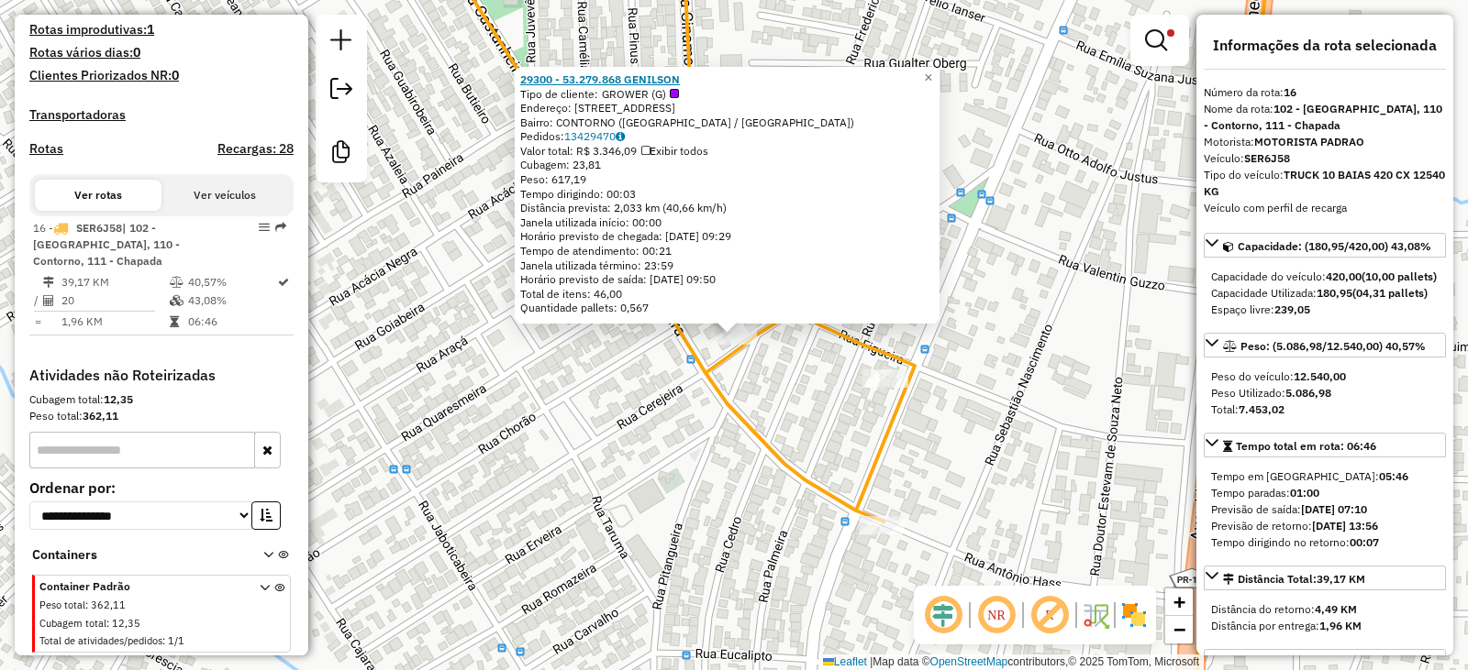
click at [587, 72] on strong "29300 - 53.279.868 GENILSON" at bounding box center [600, 79] width 160 height 14
click at [889, 388] on div at bounding box center [885, 379] width 46 height 18
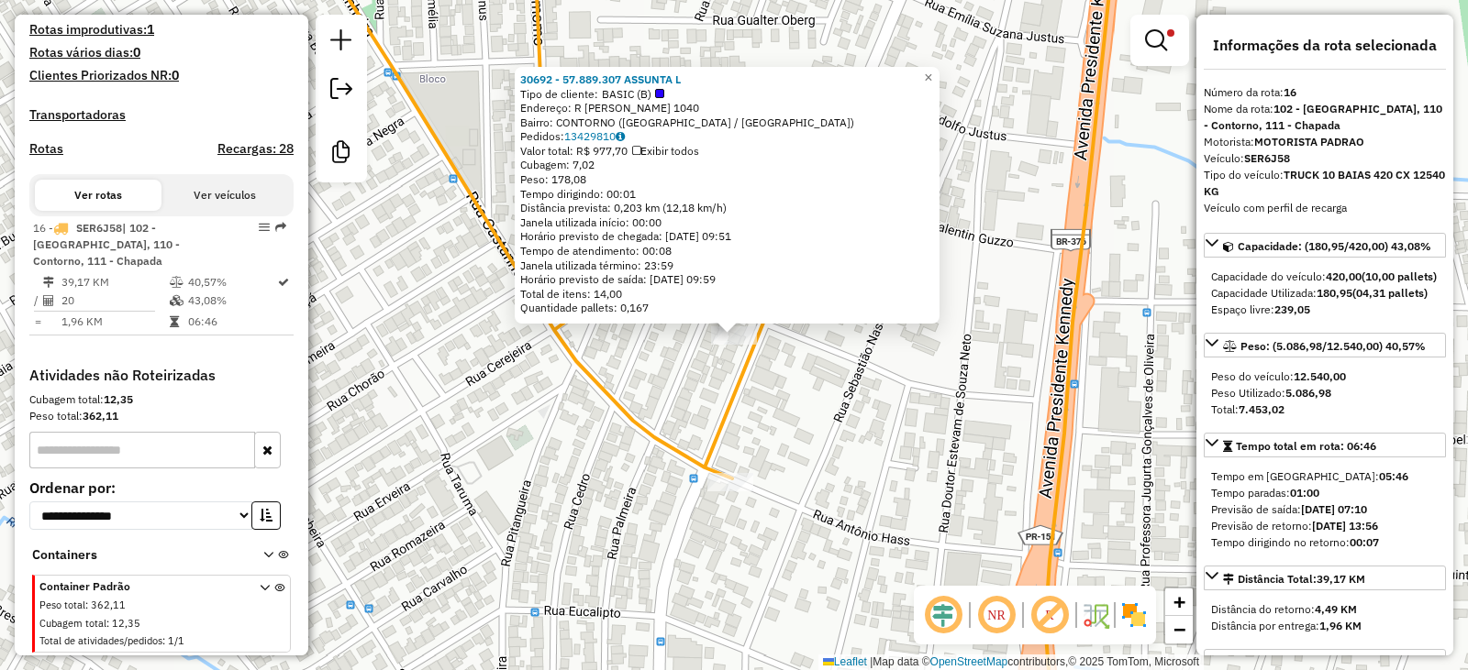
click at [559, 520] on div "30692 - 57.889.307 ASSUNTA L Tipo de cliente: BASIC (B) Endereço: R NICOLAU KLU…" at bounding box center [734, 335] width 1468 height 670
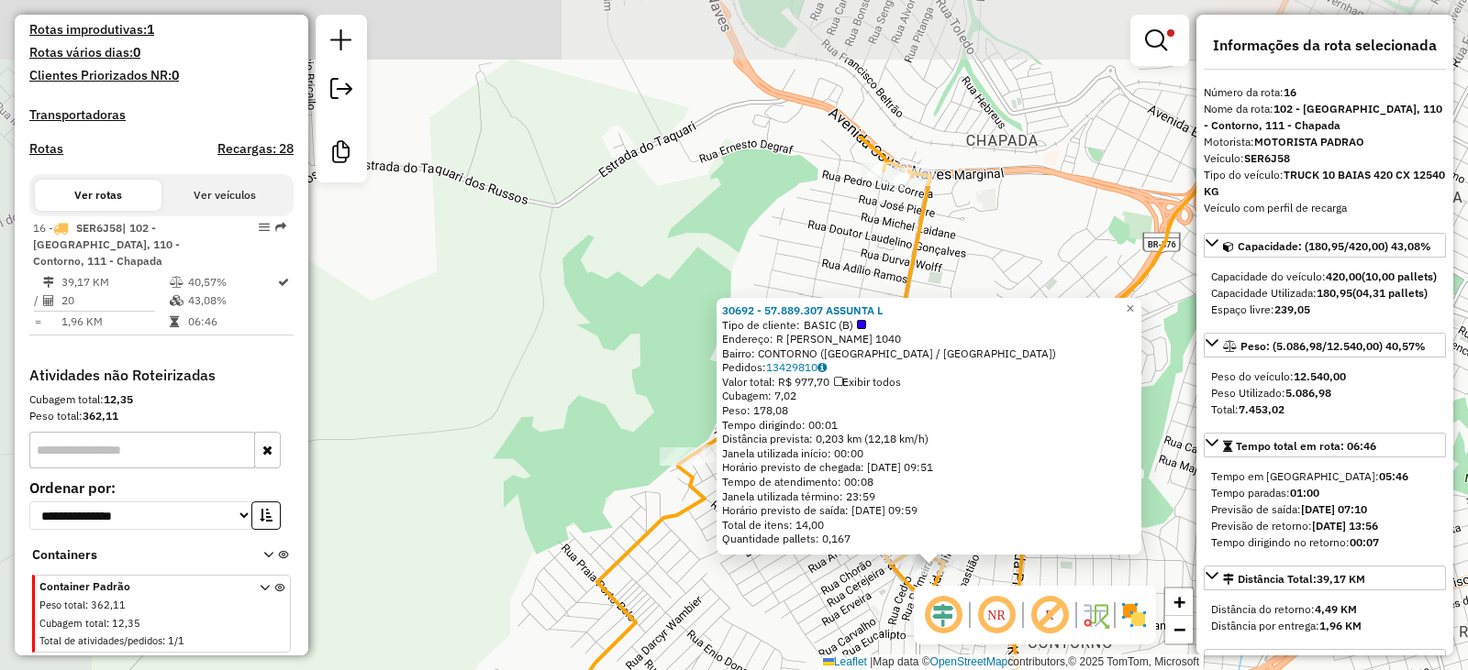
drag, startPoint x: 457, startPoint y: 423, endPoint x: 843, endPoint y: 559, distance: 409.6
click at [838, 603] on div "30692 - 57.889.307 ASSUNTA L Tipo de cliente: BASIC (B) Endereço: R NICOLAU KLU…" at bounding box center [734, 335] width 1468 height 670
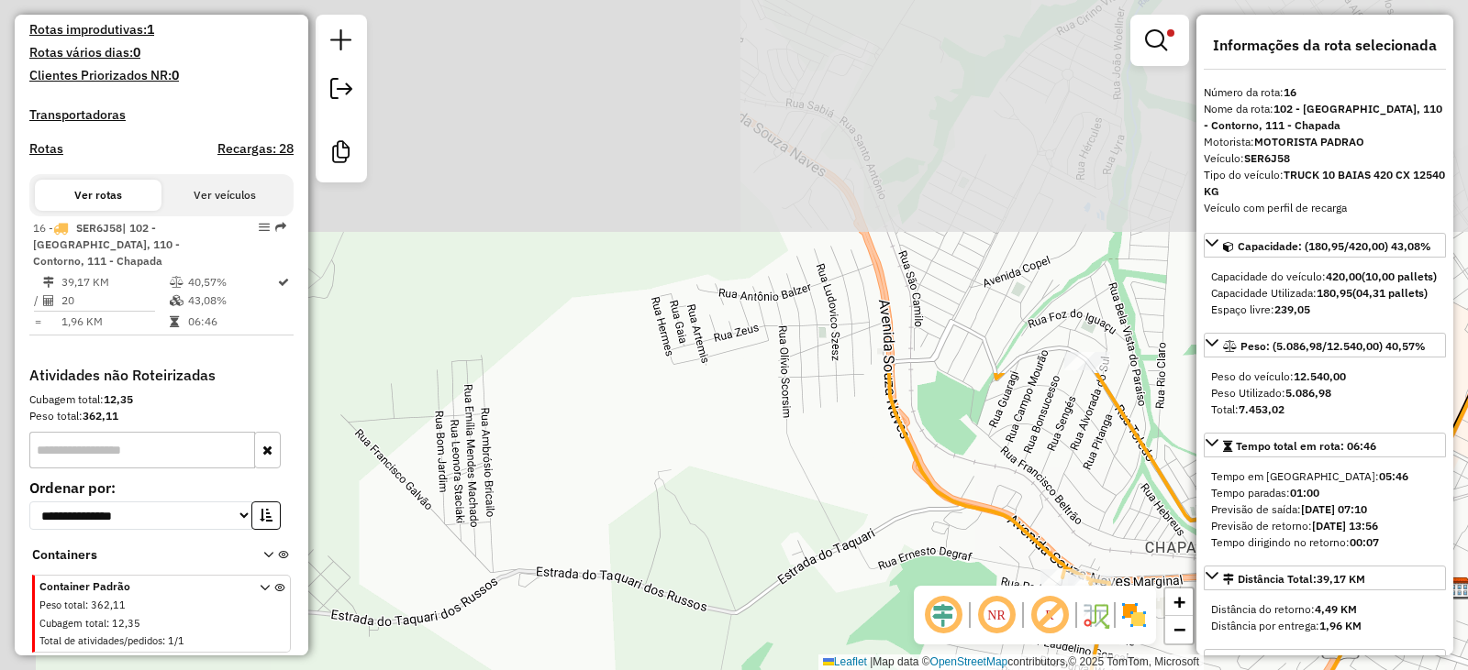
drag, startPoint x: 662, startPoint y: 229, endPoint x: 797, endPoint y: 553, distance: 350.7
click at [824, 634] on div "30692 - 57.889.307 ASSUNTA L Tipo de cliente: BASIC (B) Endereço: R NICOLAU KLU…" at bounding box center [734, 335] width 1468 height 670
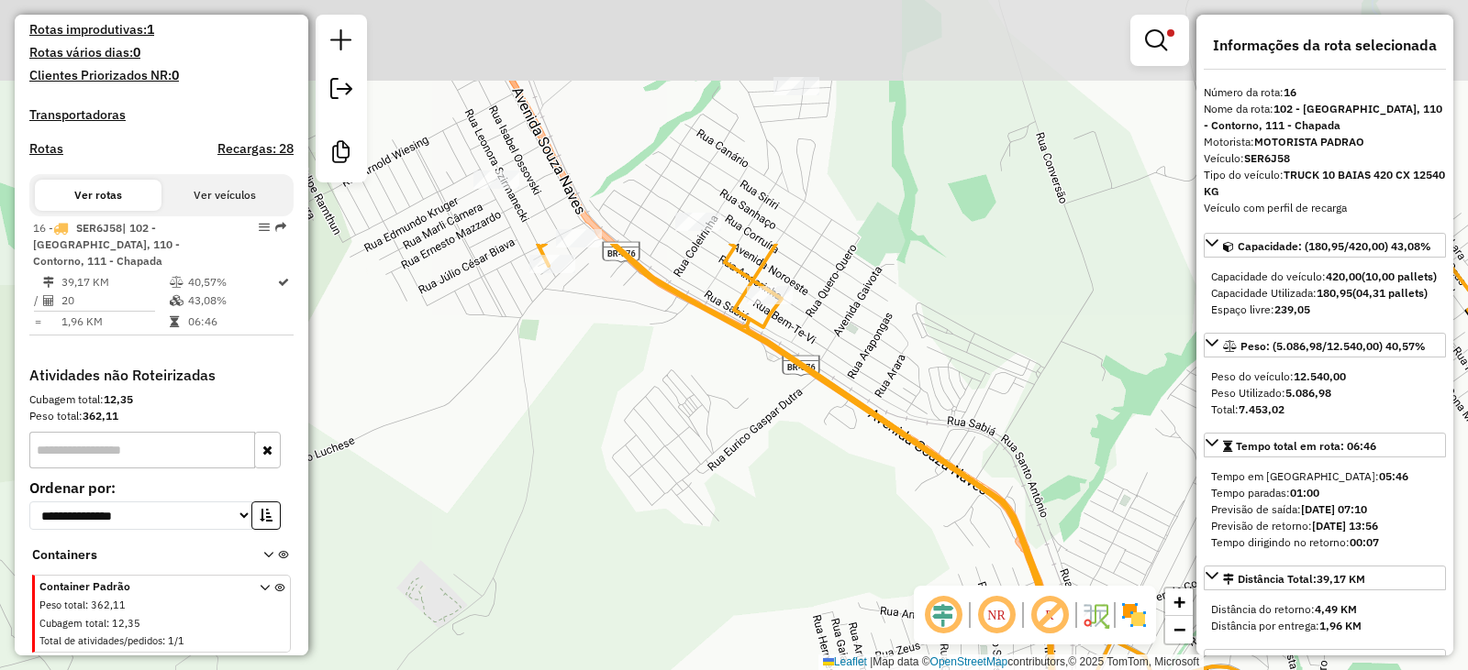
drag, startPoint x: 854, startPoint y: 380, endPoint x: 970, endPoint y: 603, distance: 251.5
click at [1020, 670] on html "Aplicando filtros Pop-up bloqueado! Seu navegador bloqueou automáticamente a ab…" at bounding box center [734, 335] width 1468 height 670
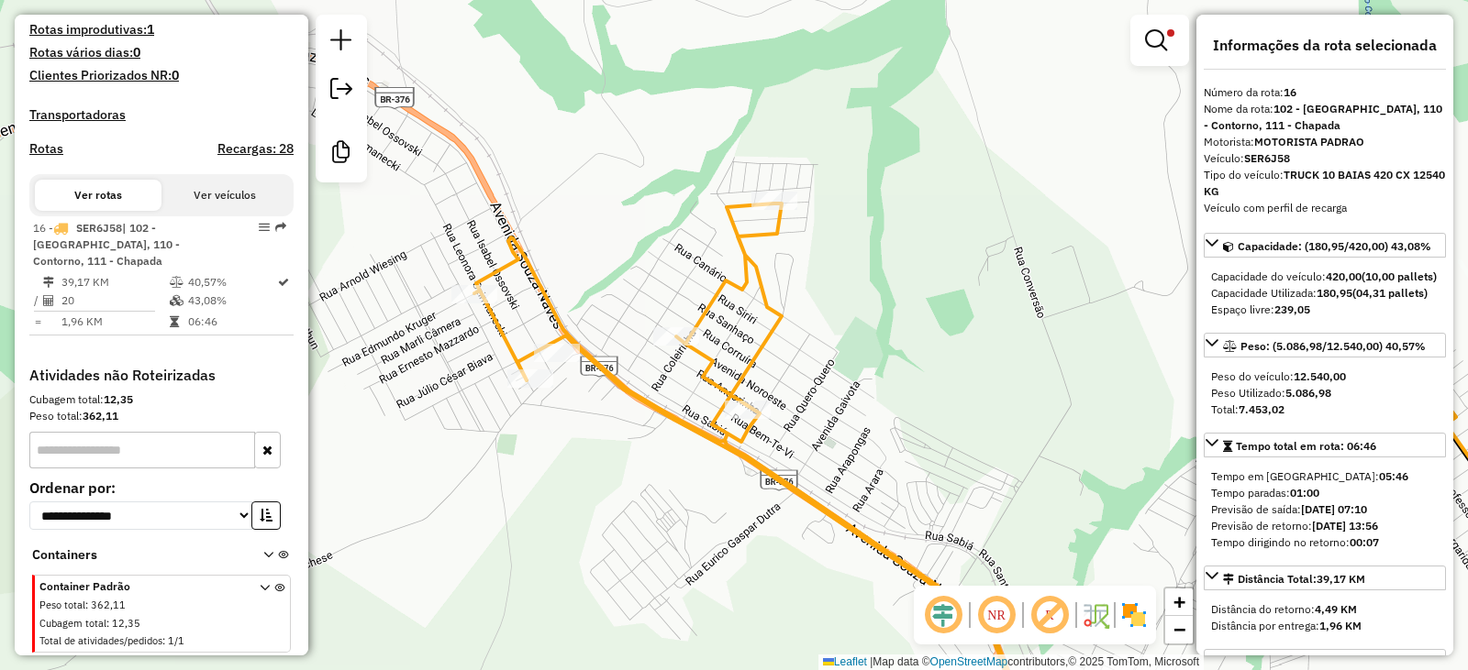
drag, startPoint x: 685, startPoint y: 103, endPoint x: 647, endPoint y: 259, distance: 160.6
click at [647, 259] on div "30692 - 57.889.307 ASSUNTA L Tipo de cliente: BASIC (B) Endereço: R NICOLAU KLU…" at bounding box center [734, 335] width 1468 height 670
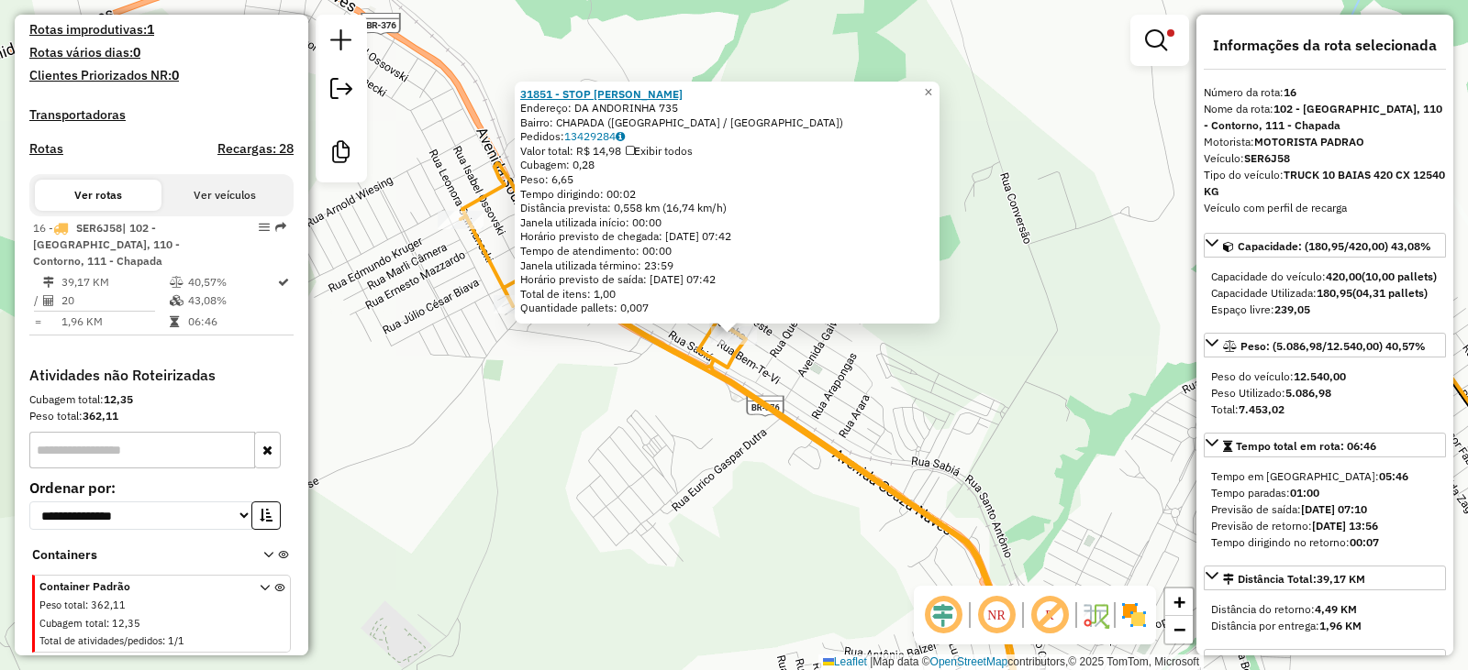
click at [593, 87] on strong "31851 - STOP BARBER" at bounding box center [601, 94] width 162 height 14
click at [593, 503] on div "31851 - STOP BARBER Endereço: DA ANDORINHA 735 Bairro: CHAPADA (PONTA GROSSA / …" at bounding box center [734, 335] width 1468 height 670
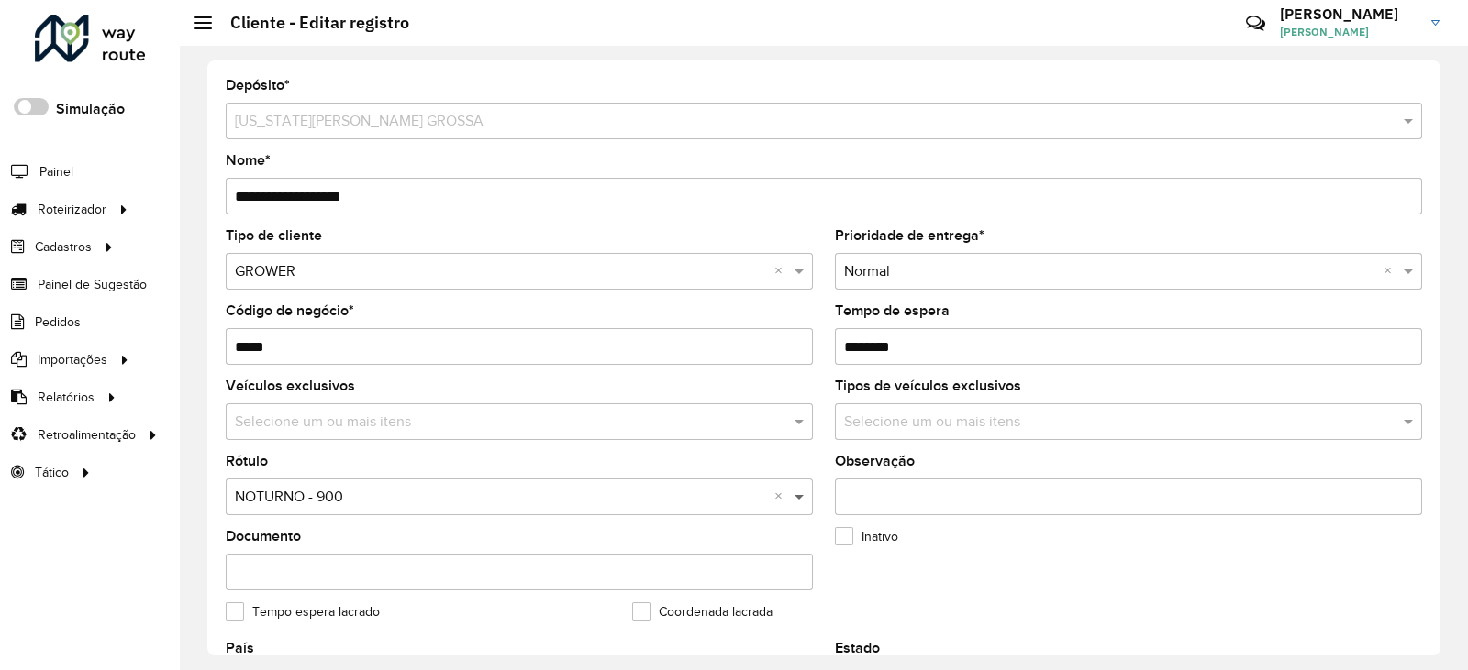
click at [790, 499] on span at bounding box center [801, 497] width 23 height 22
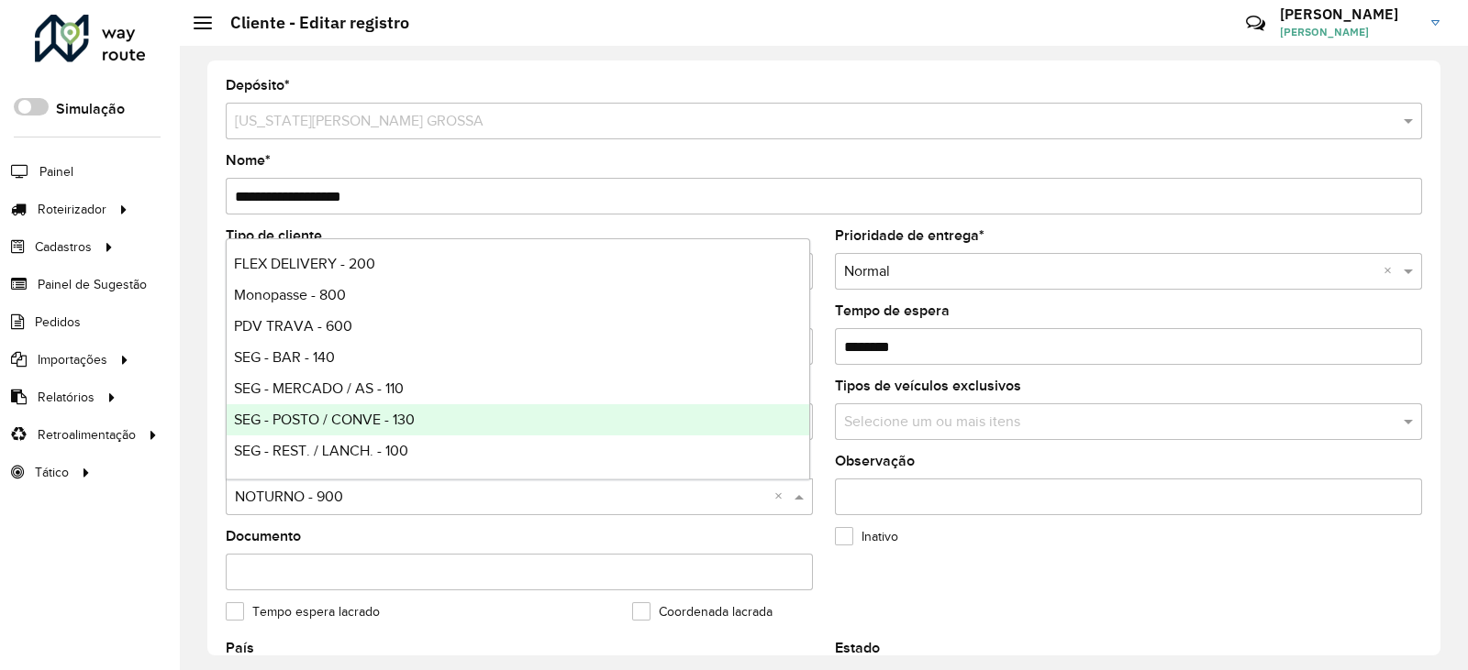
click at [116, 557] on div "Roteirizador AmbevTech Simulação Painel Roteirizador Entregas Vendas Cadastros …" at bounding box center [90, 335] width 180 height 670
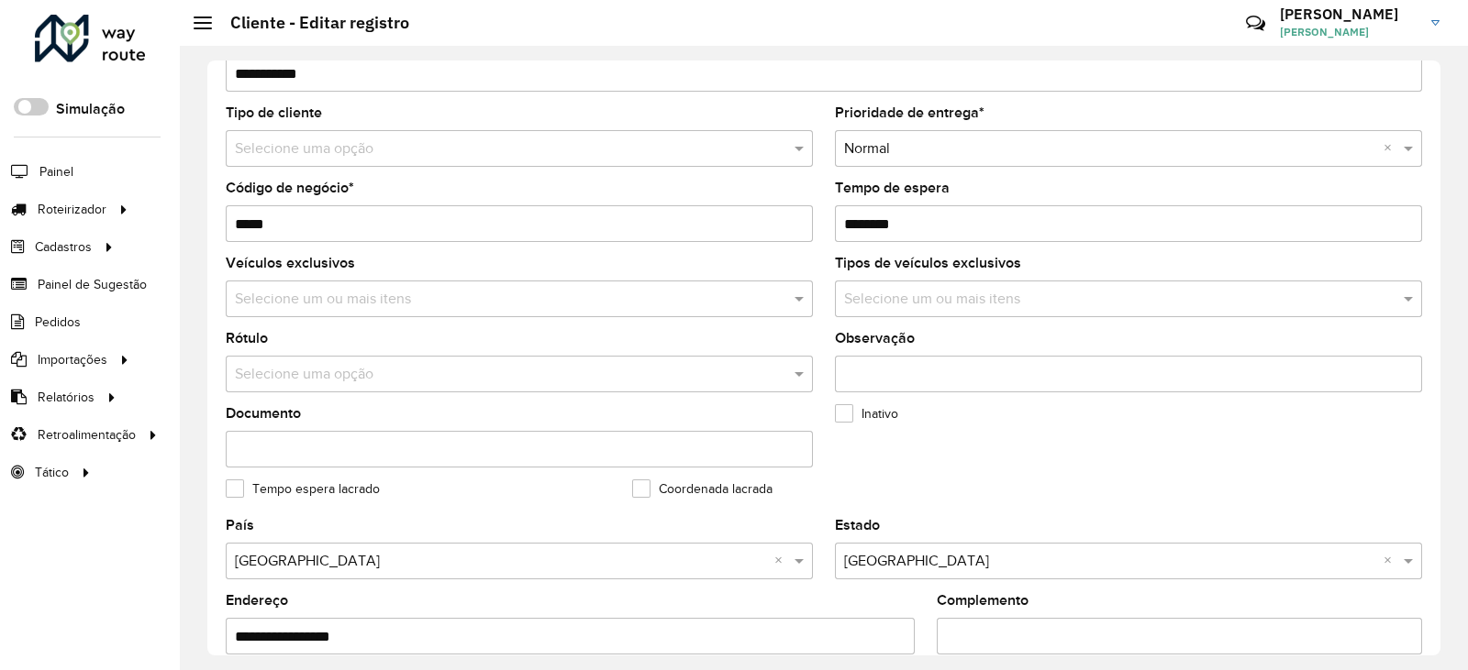
scroll to position [183, 0]
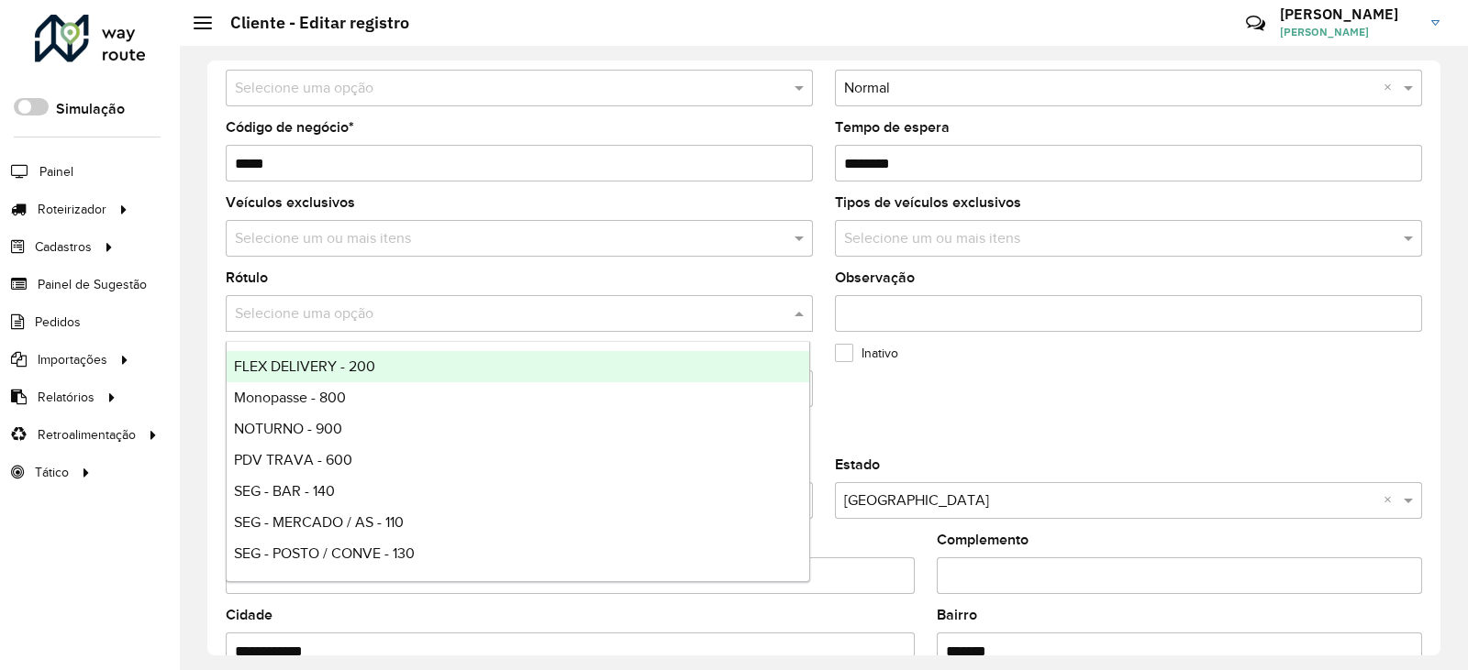
click at [373, 309] on input "text" at bounding box center [501, 315] width 532 height 22
click at [374, 309] on input "text" at bounding box center [501, 315] width 532 height 22
click at [110, 514] on div "Roteirizador AmbevTech Simulação Painel Roteirizador Entregas Vendas Cadastros …" at bounding box center [90, 335] width 180 height 670
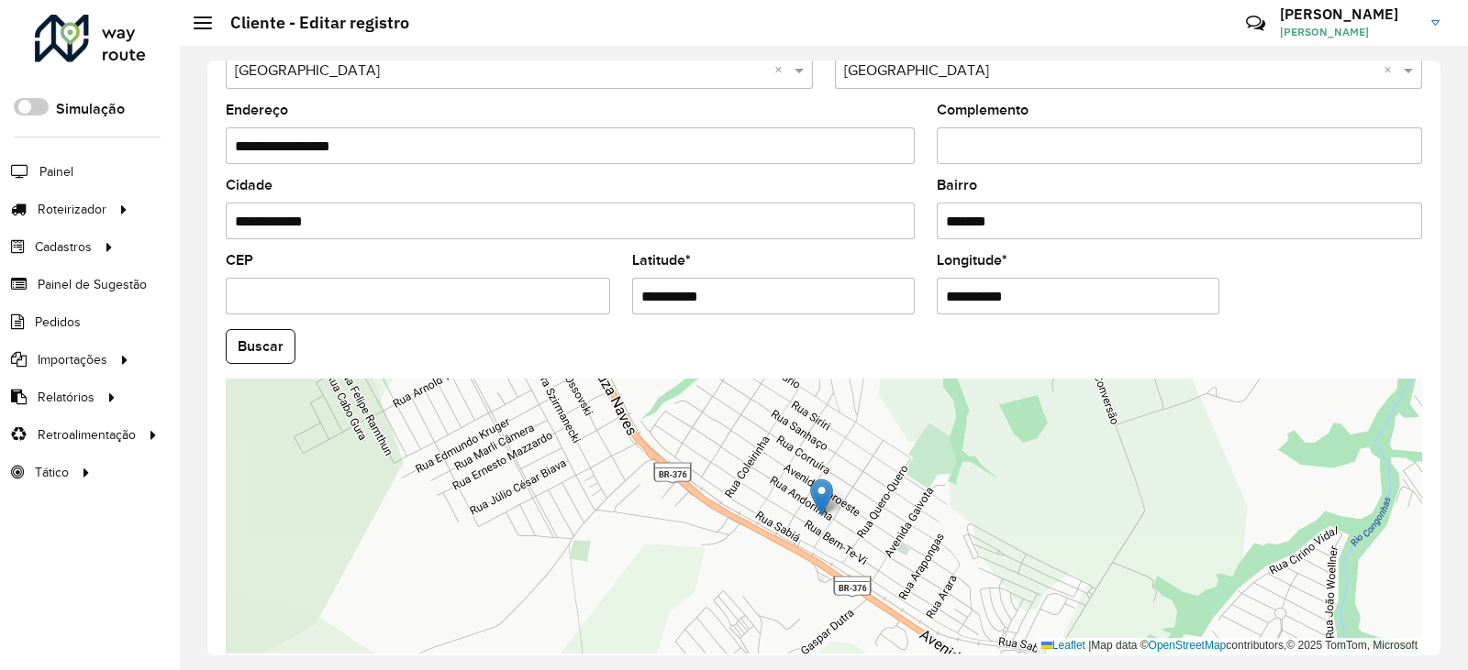
scroll to position [642, 0]
